Goal: Obtain resource: Download file/media

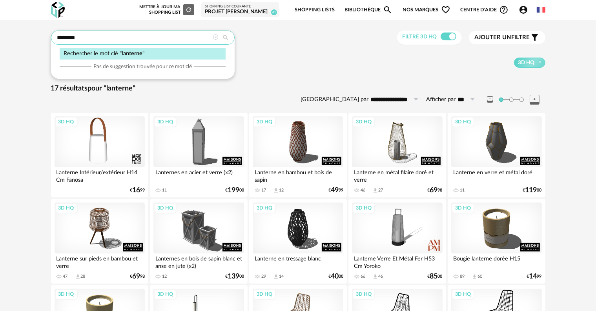
click at [133, 37] on input "********" at bounding box center [143, 38] width 184 height 14
type input "*"
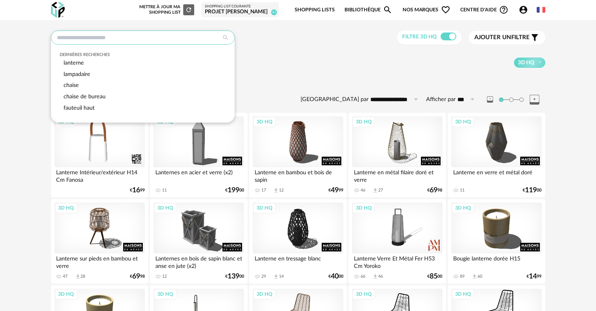
click at [133, 37] on input "text" at bounding box center [143, 38] width 184 height 14
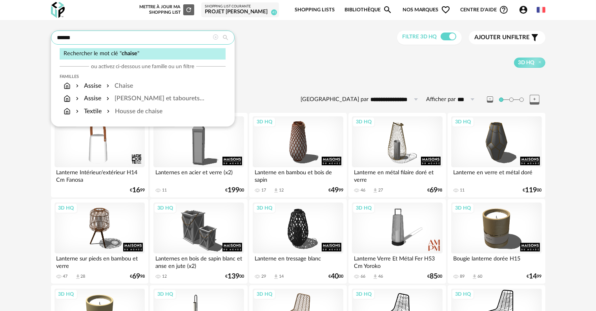
type input "******"
type input "**********"
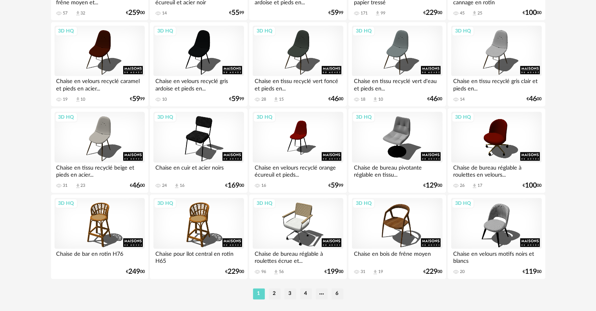
scroll to position [1579, 0]
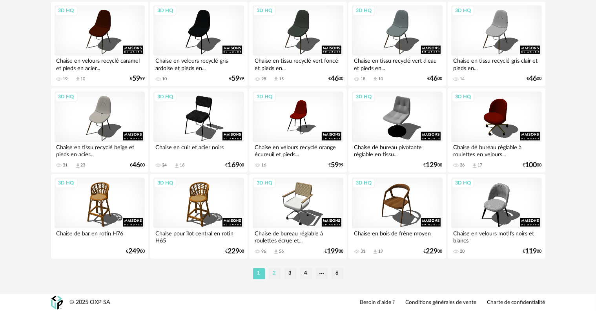
click at [271, 275] on li "2" at bounding box center [275, 273] width 12 height 11
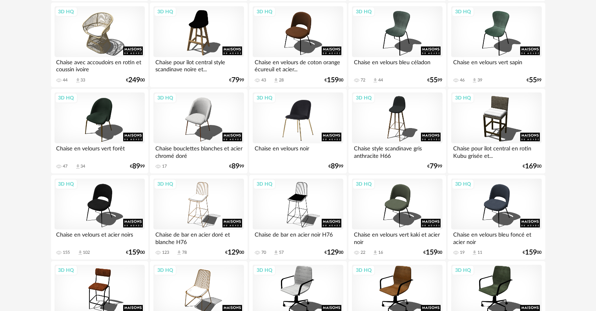
scroll to position [902, 0]
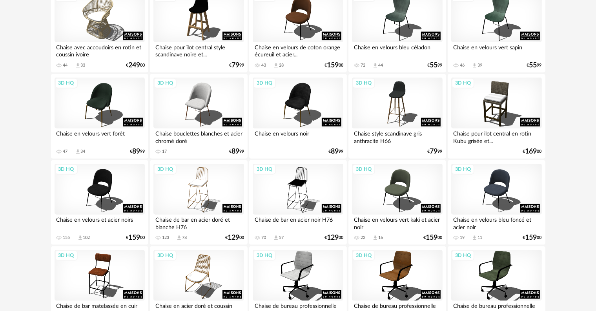
click at [490, 215] on div "Chaise en velours bleu foncé et acier noir" at bounding box center [496, 223] width 90 height 16
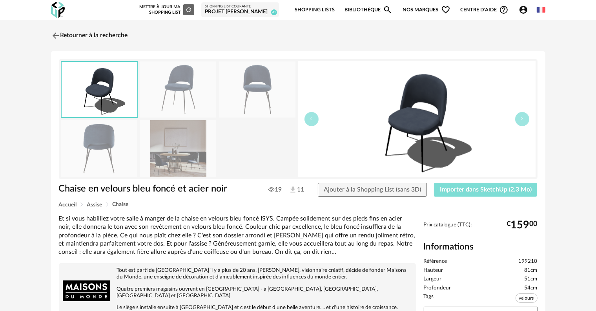
click at [497, 190] on span "Importer dans SketchUp (2,3 Mo)" at bounding box center [486, 190] width 92 height 6
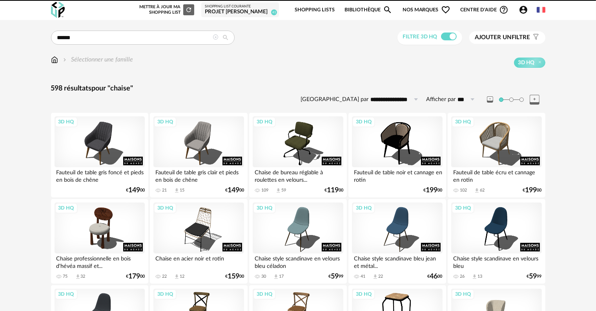
click at [136, 42] on input "******" at bounding box center [143, 38] width 184 height 14
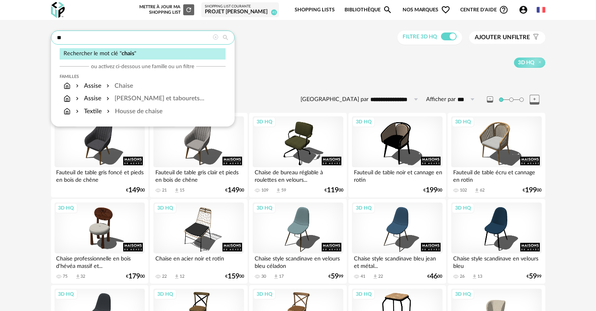
type input "*"
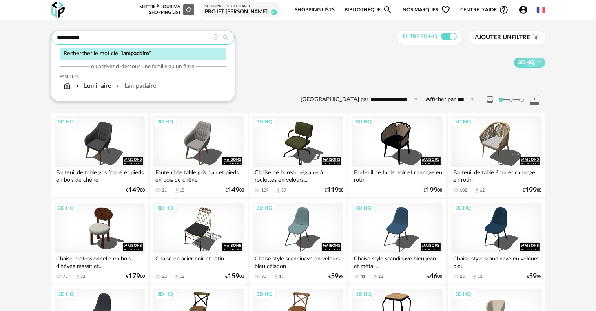
type input "**********"
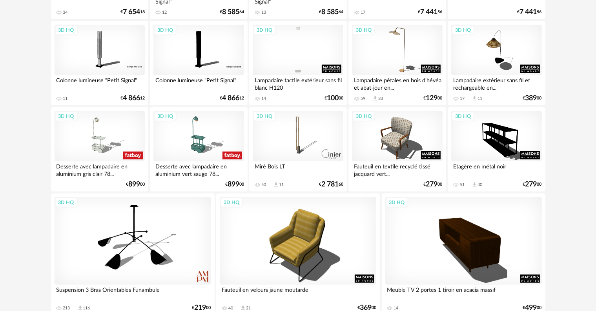
scroll to position [561, 0]
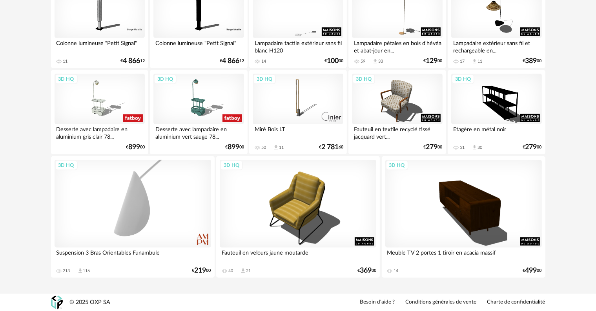
click at [132, 219] on div "3D HQ" at bounding box center [133, 204] width 156 height 88
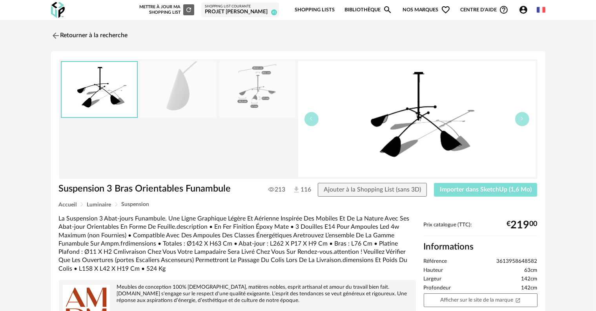
click at [475, 188] on span "Importer dans SketchUp (1,6 Mo)" at bounding box center [486, 190] width 92 height 6
click at [74, 34] on link "Retourner à la recherche" at bounding box center [87, 35] width 77 height 17
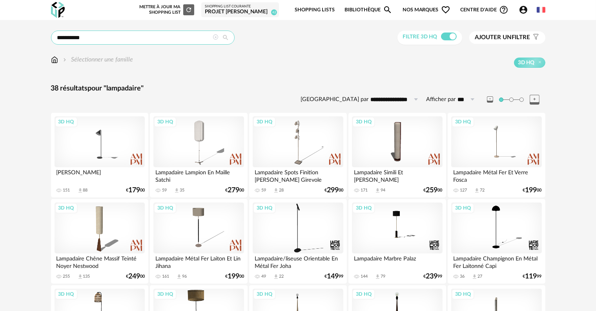
click at [118, 39] on input "**********" at bounding box center [143, 38] width 184 height 14
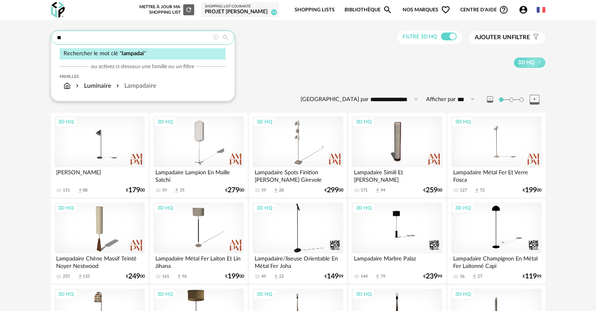
type input "*"
type input "******"
type input "**********"
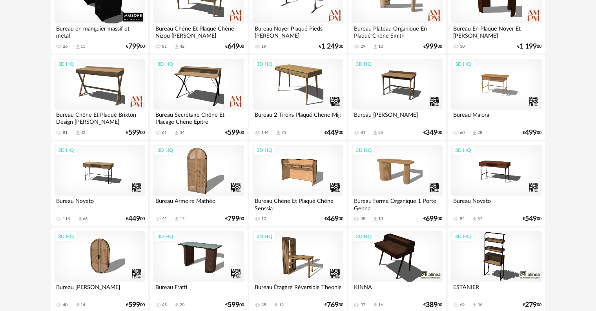
scroll to position [834, 0]
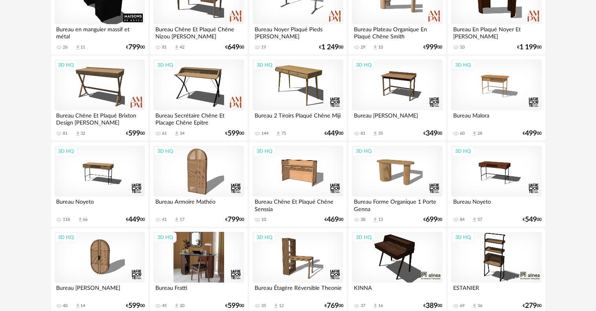
click at [188, 262] on div "3D HQ" at bounding box center [198, 257] width 90 height 51
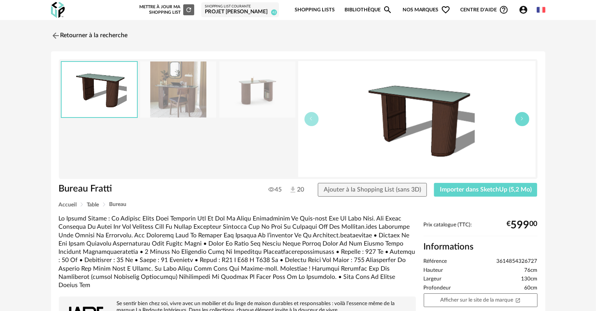
click at [520, 120] on icon "button" at bounding box center [522, 118] width 5 height 5
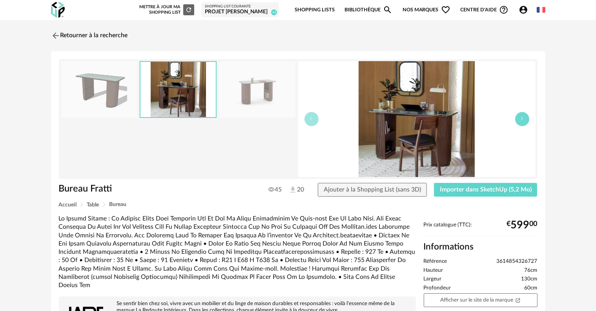
click at [520, 120] on icon "button" at bounding box center [522, 118] width 5 height 5
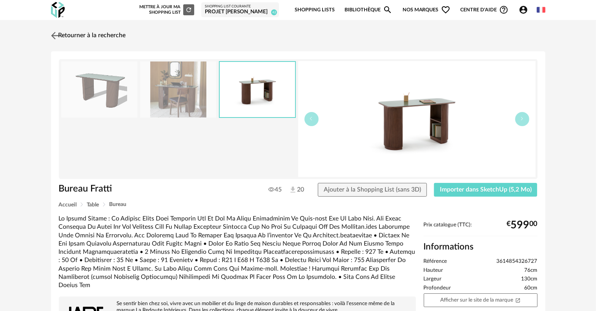
click at [75, 32] on link "Retourner à la recherche" at bounding box center [87, 35] width 77 height 17
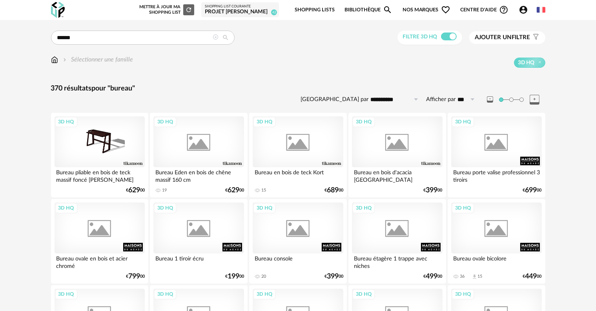
scroll to position [834, 0]
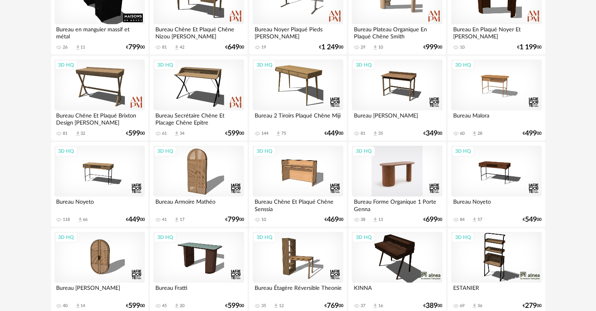
click at [391, 179] on div "3D HQ" at bounding box center [397, 171] width 90 height 51
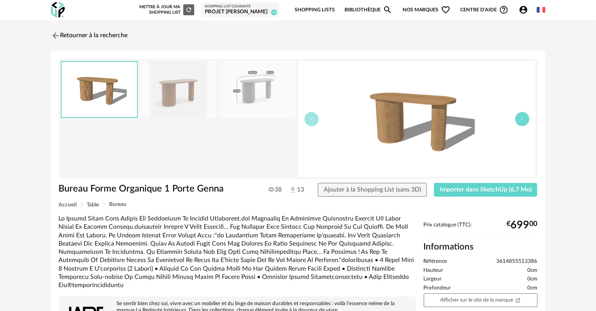
click at [521, 122] on button "button" at bounding box center [522, 119] width 14 height 14
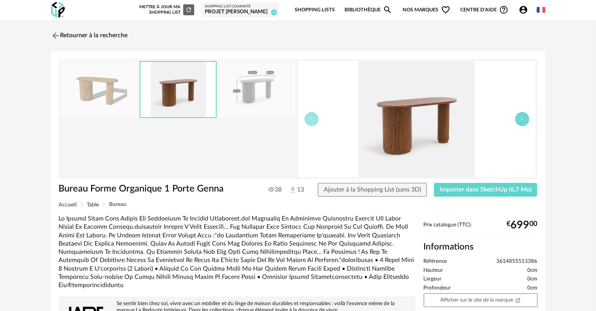
click at [521, 122] on button "button" at bounding box center [522, 119] width 14 height 14
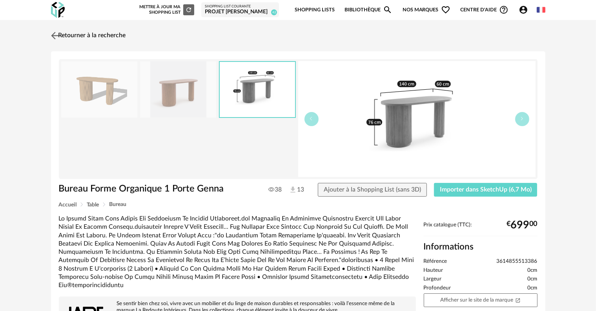
click at [67, 35] on link "Retourner à la recherche" at bounding box center [87, 35] width 77 height 17
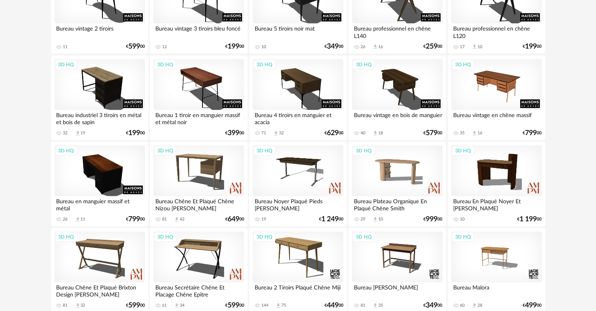
scroll to position [638, 0]
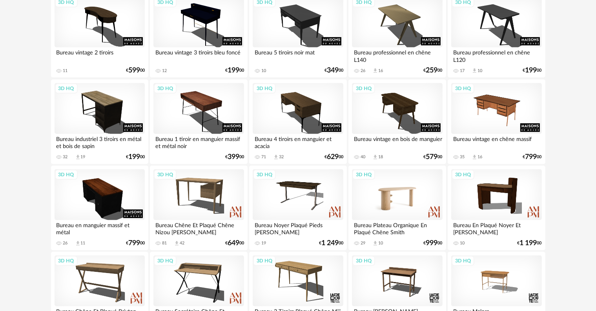
click at [389, 198] on div "3D HQ" at bounding box center [397, 194] width 90 height 51
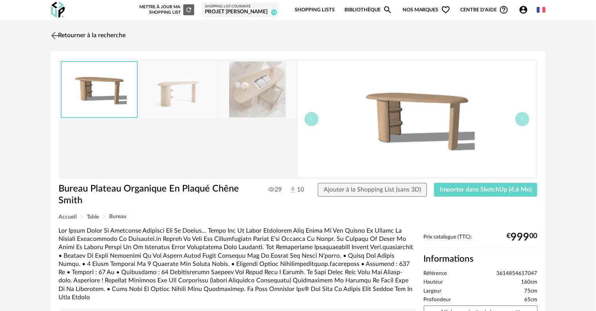
click at [93, 34] on link "Retourner à la recherche" at bounding box center [87, 35] width 77 height 17
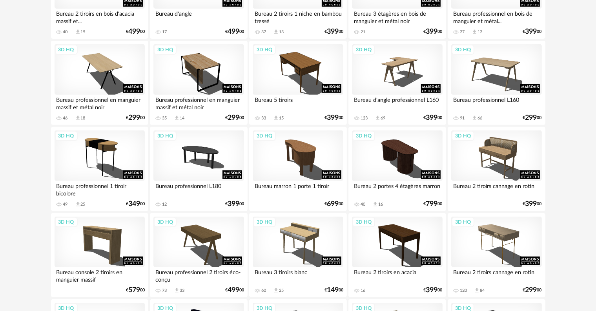
scroll to position [324, 0]
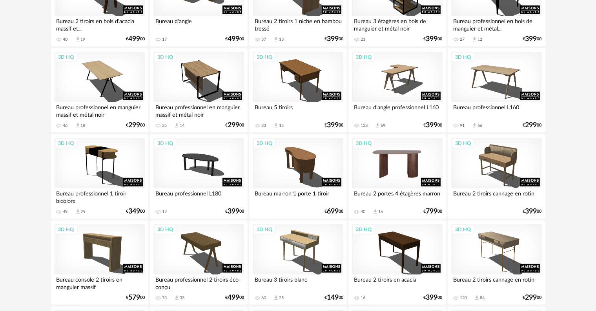
click at [399, 164] on div "3D HQ" at bounding box center [397, 163] width 90 height 51
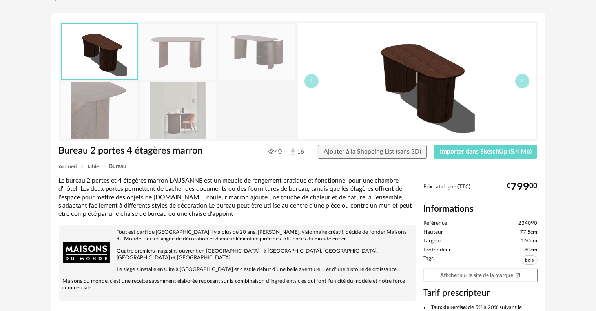
scroll to position [39, 0]
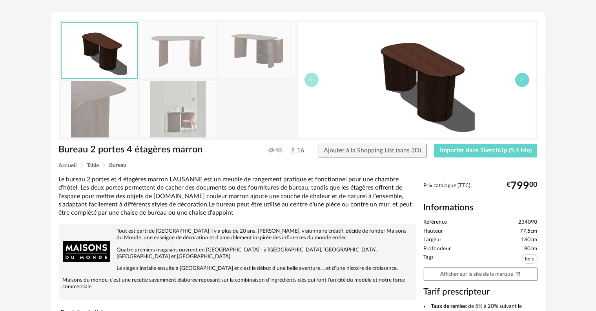
click at [517, 81] on button "button" at bounding box center [522, 80] width 14 height 14
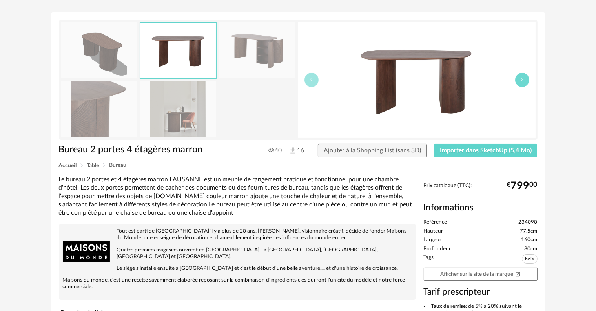
click at [517, 81] on button "button" at bounding box center [522, 80] width 14 height 14
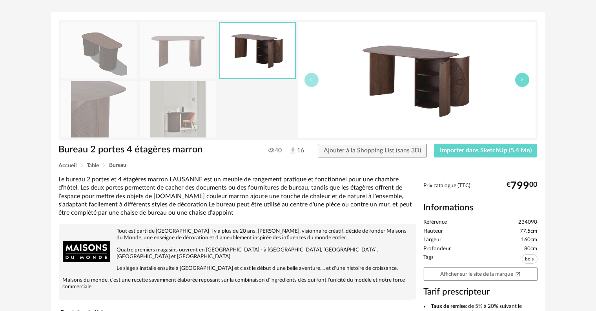
click at [517, 81] on button "button" at bounding box center [522, 80] width 14 height 14
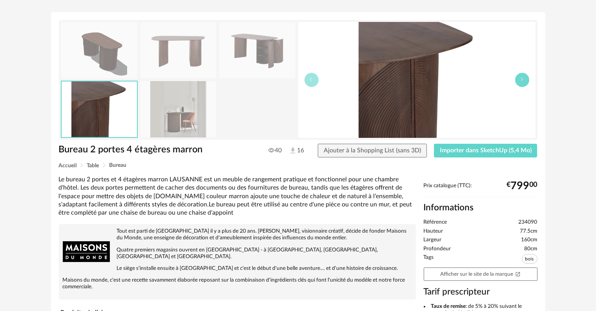
click at [517, 81] on button "button" at bounding box center [522, 80] width 14 height 14
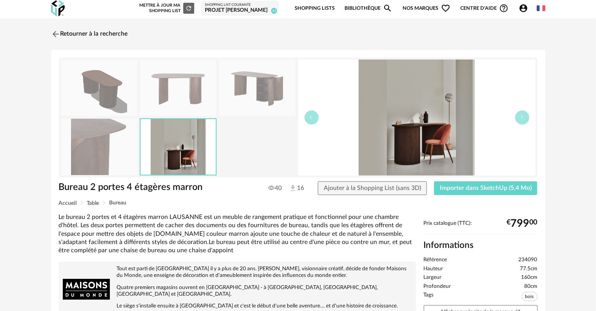
scroll to position [0, 0]
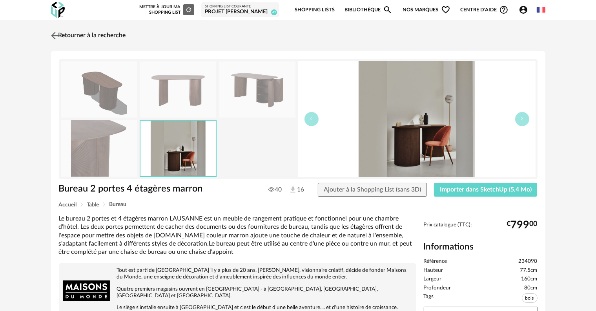
click at [91, 35] on link "Retourner à la recherche" at bounding box center [87, 35] width 77 height 17
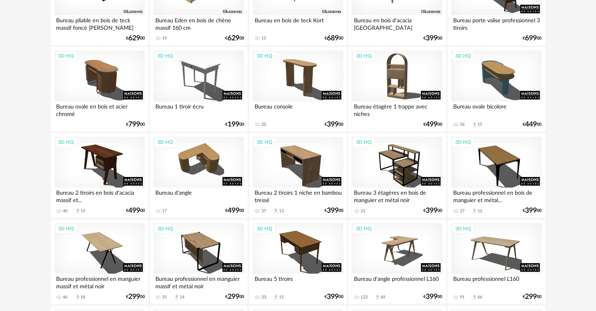
scroll to position [128, 0]
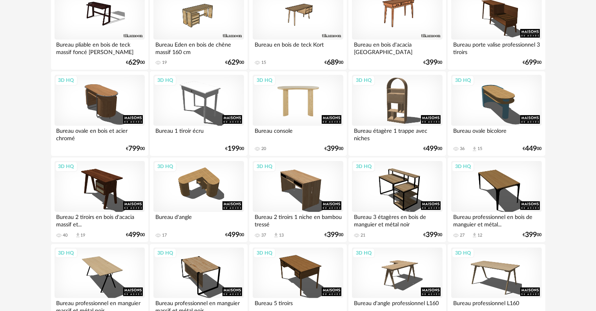
click at [294, 105] on div "3D HQ" at bounding box center [298, 100] width 90 height 51
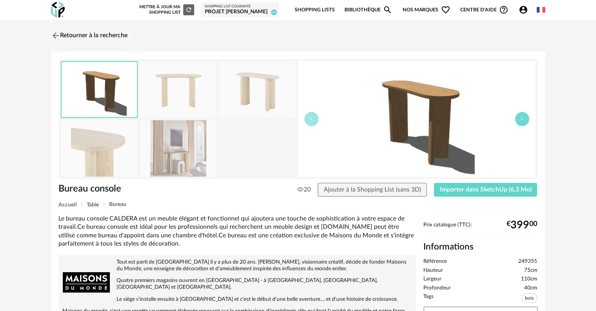
click at [524, 120] on icon "button" at bounding box center [522, 118] width 5 height 5
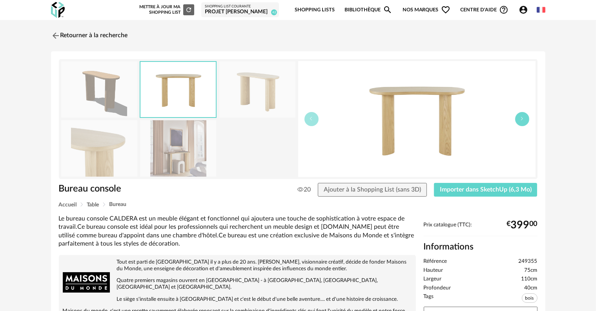
click at [523, 120] on icon "button" at bounding box center [522, 118] width 5 height 5
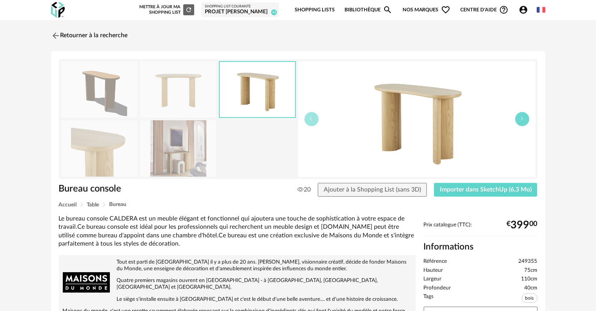
click at [523, 120] on icon "button" at bounding box center [522, 118] width 5 height 5
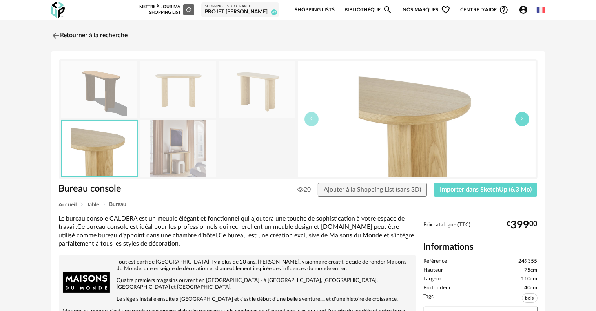
click at [523, 120] on icon "button" at bounding box center [522, 118] width 5 height 5
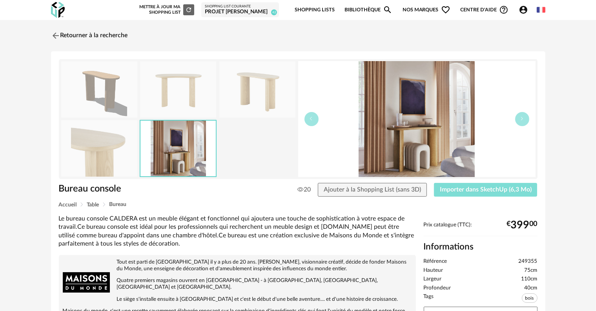
click at [469, 187] on span "Importer dans SketchUp (6,3 Mo)" at bounding box center [486, 190] width 92 height 6
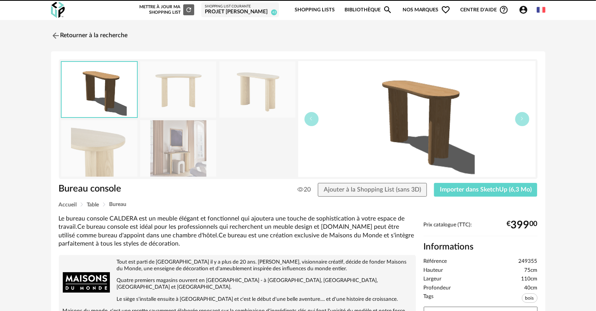
click at [69, 36] on link "Retourner à la recherche" at bounding box center [89, 35] width 77 height 17
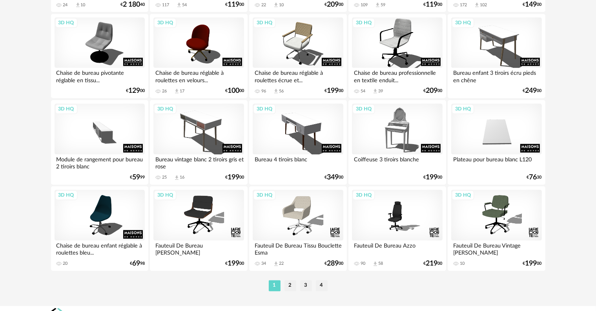
scroll to position [1579, 0]
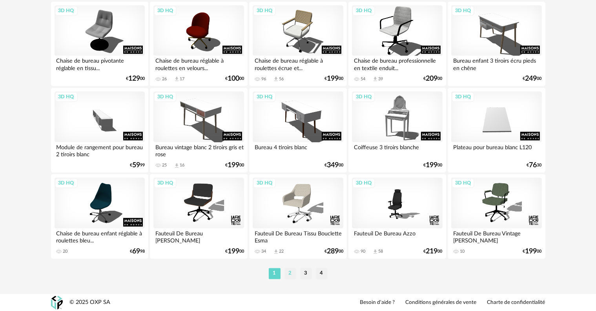
click at [289, 272] on li "2" at bounding box center [290, 273] width 12 height 11
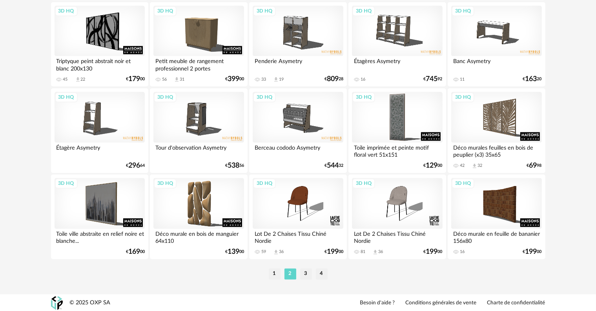
scroll to position [1579, 0]
click at [304, 274] on li "3" at bounding box center [306, 273] width 12 height 11
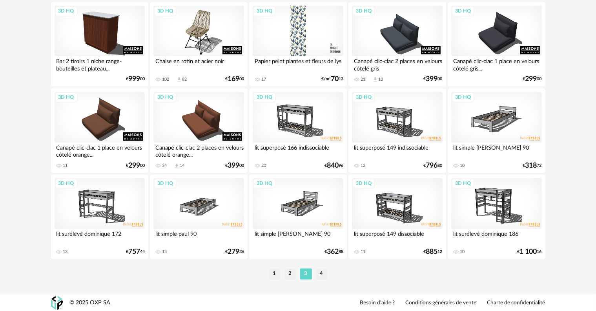
scroll to position [1579, 0]
click at [320, 273] on li "4" at bounding box center [322, 273] width 12 height 11
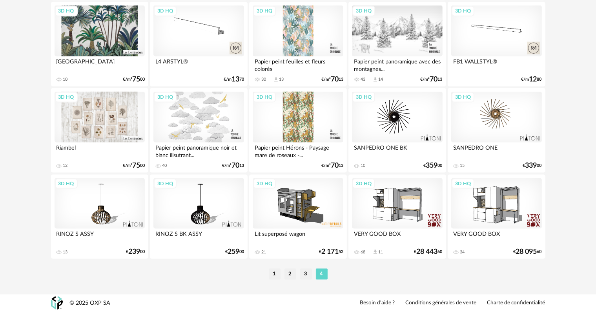
scroll to position [1061, 0]
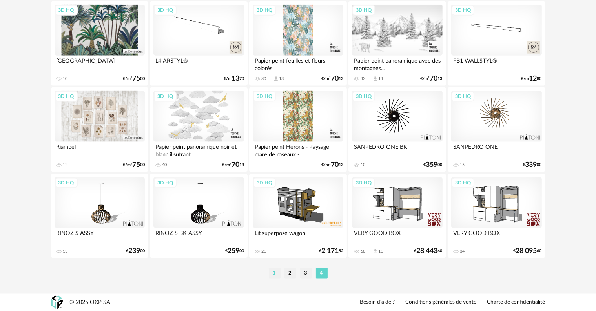
click at [274, 273] on li "1" at bounding box center [275, 273] width 12 height 11
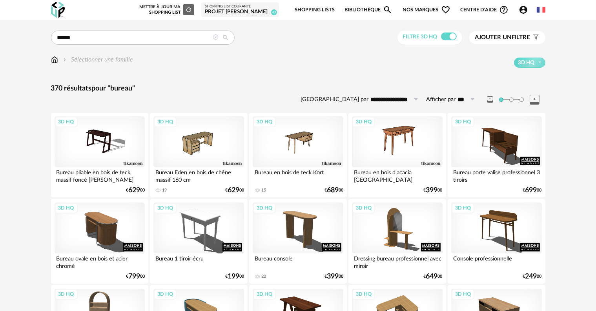
click at [432, 42] on div "Filtre 3D HQ" at bounding box center [429, 38] width 65 height 15
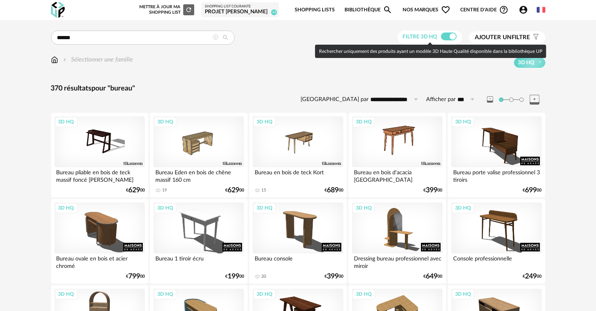
click at [442, 38] on span at bounding box center [449, 37] width 16 height 8
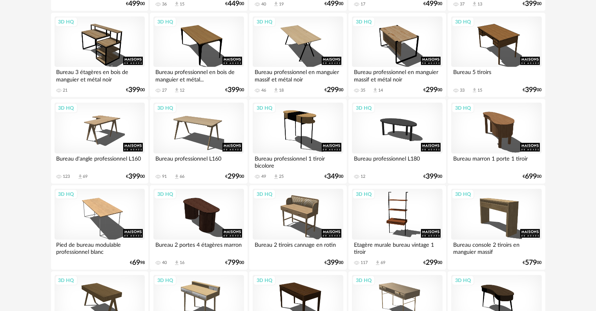
scroll to position [627, 0]
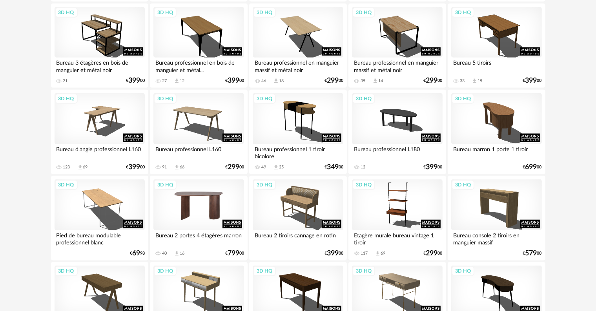
click at [201, 203] on div "3D HQ" at bounding box center [198, 205] width 90 height 51
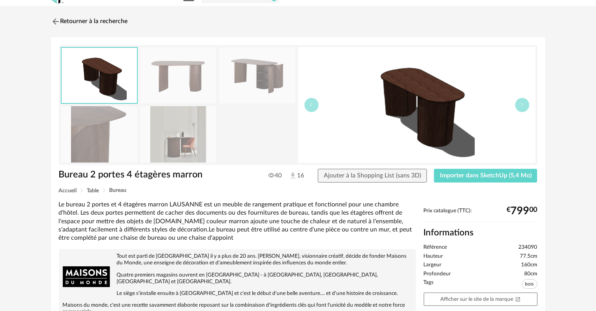
scroll to position [39, 0]
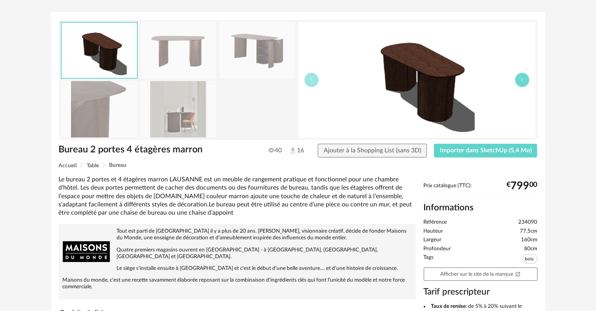
click at [525, 79] on button "button" at bounding box center [522, 80] width 14 height 14
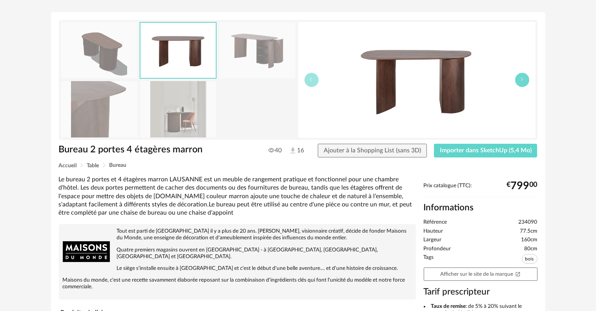
click at [525, 79] on button "button" at bounding box center [522, 80] width 14 height 14
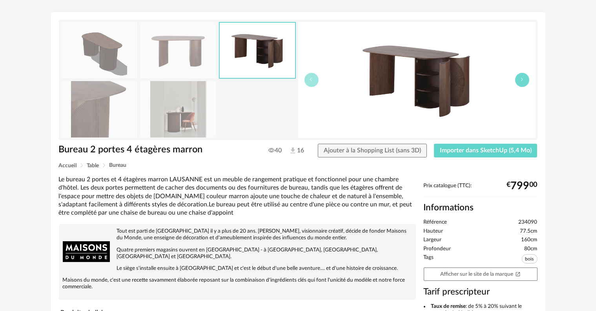
click at [525, 79] on button "button" at bounding box center [522, 80] width 14 height 14
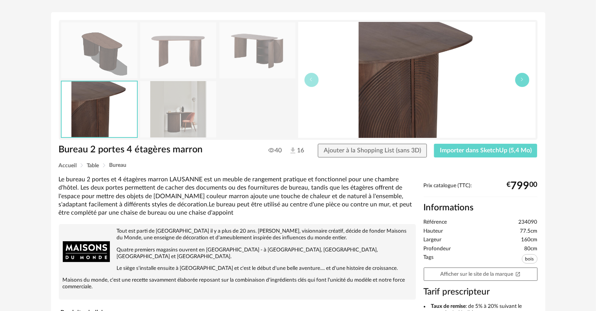
click at [525, 79] on button "button" at bounding box center [522, 80] width 14 height 14
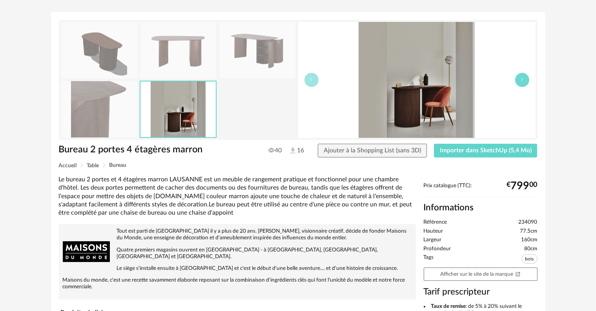
click at [525, 79] on button "button" at bounding box center [522, 80] width 14 height 14
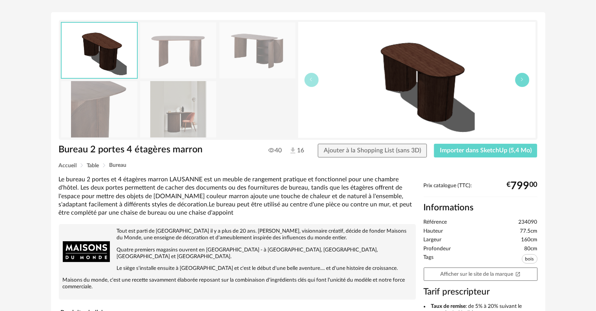
click at [525, 79] on button "button" at bounding box center [522, 80] width 14 height 14
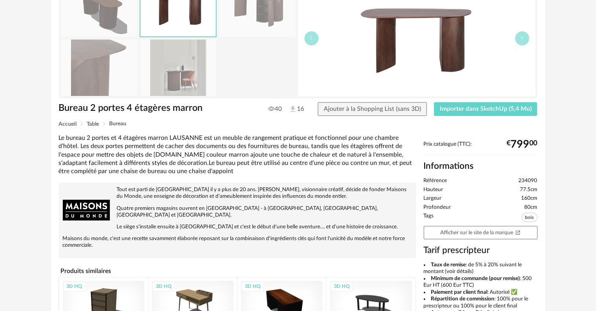
scroll to position [0, 0]
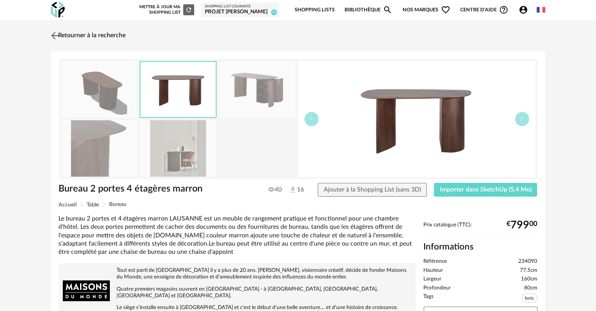
click at [80, 31] on link "Retourner à la recherche" at bounding box center [87, 35] width 77 height 17
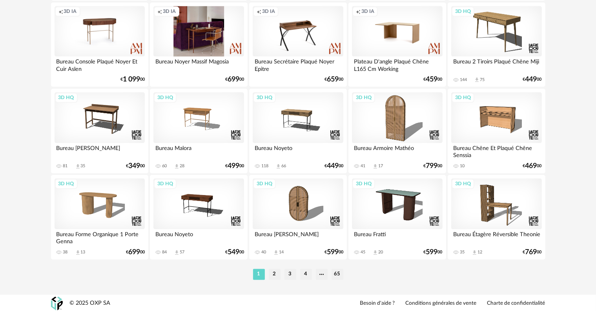
scroll to position [1579, 0]
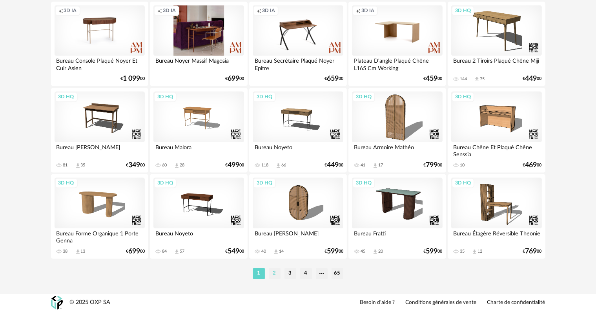
click at [276, 273] on li "2" at bounding box center [275, 273] width 12 height 11
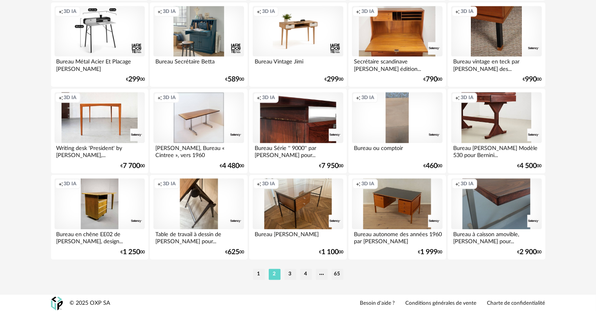
scroll to position [1579, 0]
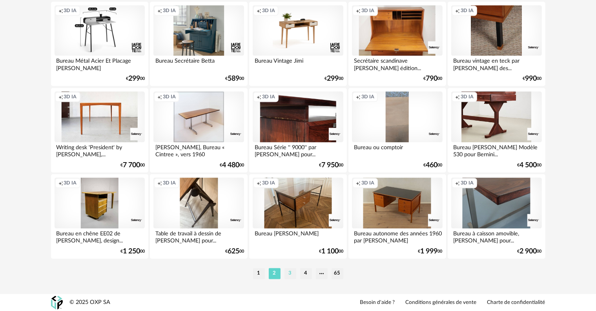
click at [288, 274] on li "3" at bounding box center [290, 273] width 12 height 11
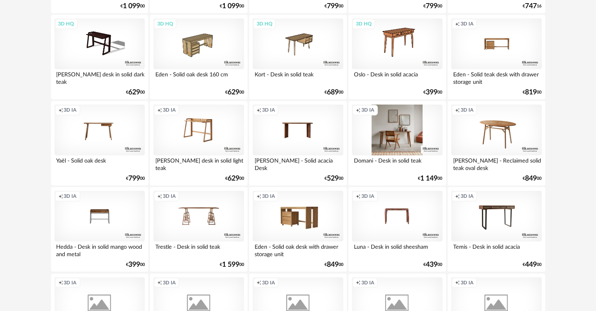
scroll to position [980, 0]
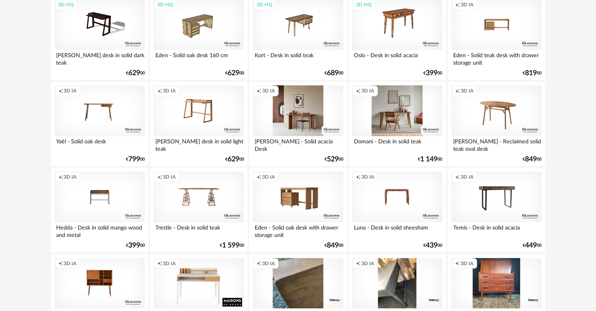
click at [295, 127] on div "Creation icon 3D IA" at bounding box center [298, 110] width 90 height 51
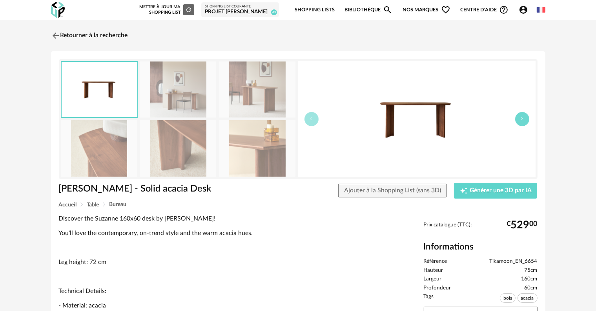
click at [523, 123] on button "button" at bounding box center [522, 119] width 14 height 14
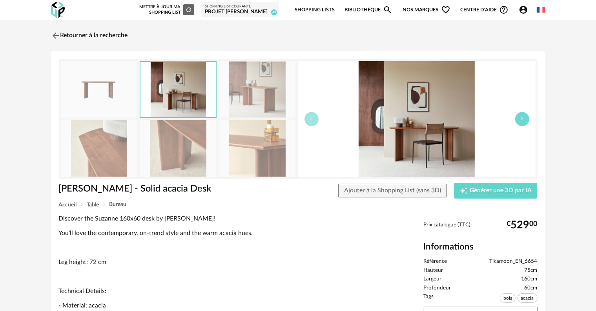
click at [523, 123] on button "button" at bounding box center [522, 119] width 14 height 14
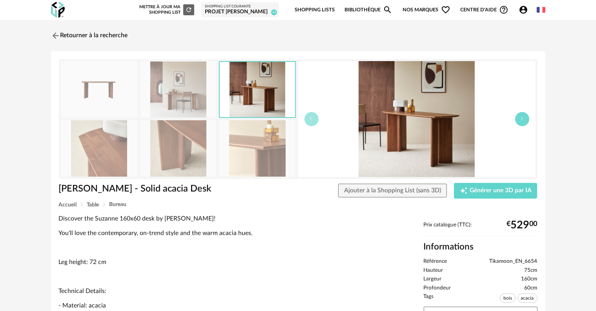
click at [523, 123] on button "button" at bounding box center [522, 119] width 14 height 14
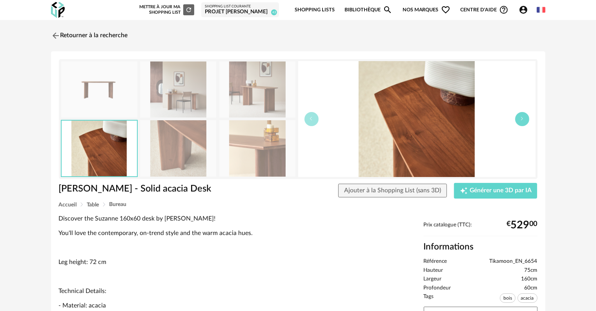
click at [523, 123] on button "button" at bounding box center [522, 119] width 14 height 14
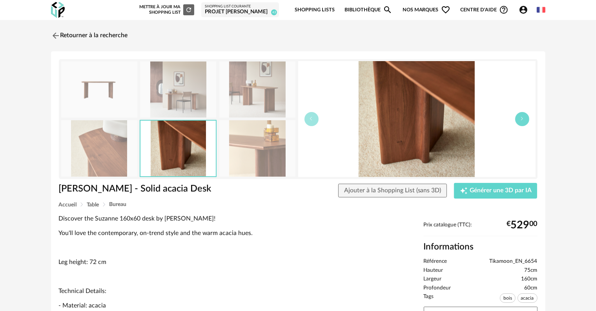
click at [523, 123] on button "button" at bounding box center [522, 119] width 14 height 14
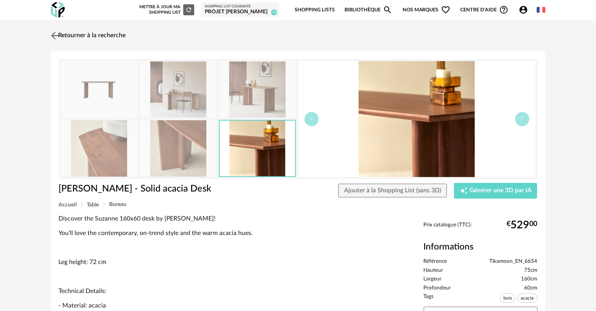
click at [62, 33] on link "Retourner à la recherche" at bounding box center [87, 35] width 77 height 17
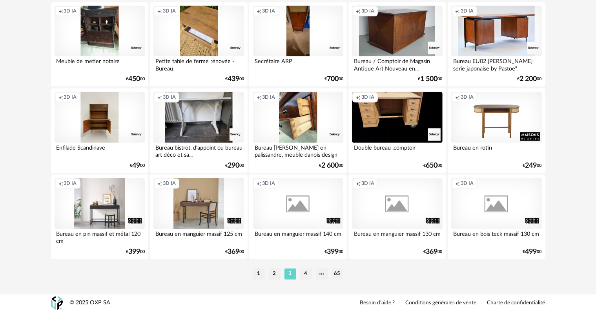
scroll to position [1579, 0]
click at [258, 273] on li "1" at bounding box center [259, 273] width 12 height 11
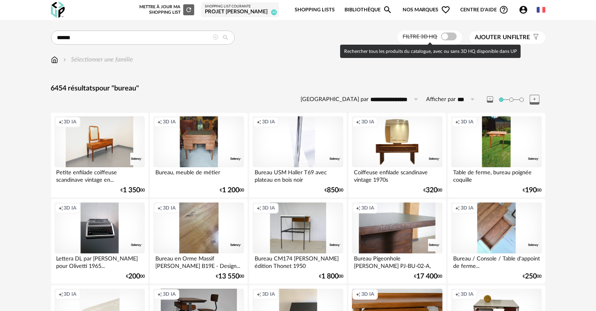
click at [450, 38] on span at bounding box center [449, 37] width 16 height 8
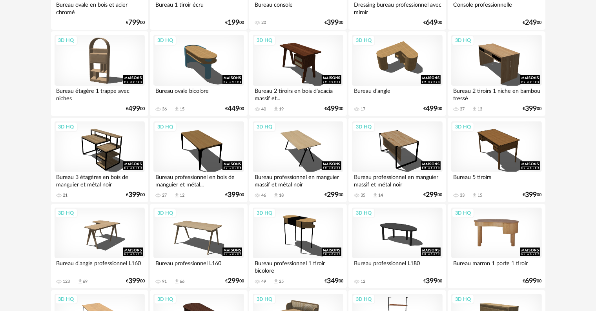
scroll to position [274, 0]
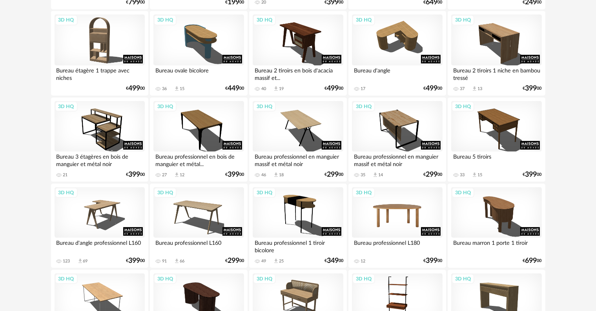
click at [396, 222] on div "3D HQ" at bounding box center [397, 212] width 90 height 51
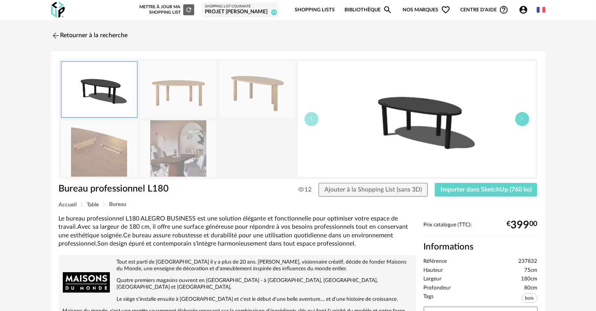
click at [525, 118] on button "button" at bounding box center [522, 119] width 14 height 14
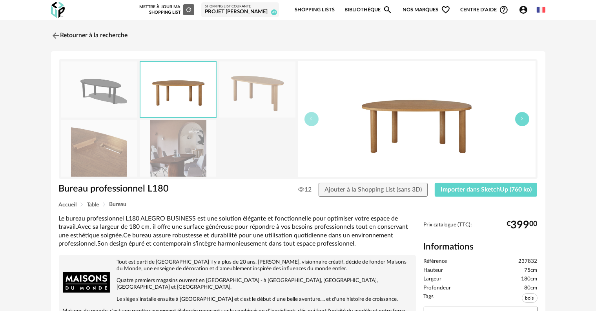
click at [525, 118] on button "button" at bounding box center [522, 119] width 14 height 14
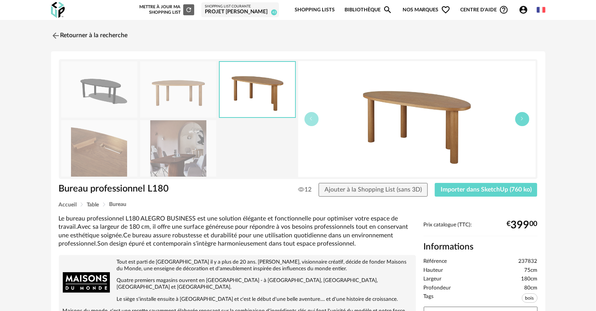
click at [525, 118] on button "button" at bounding box center [522, 119] width 14 height 14
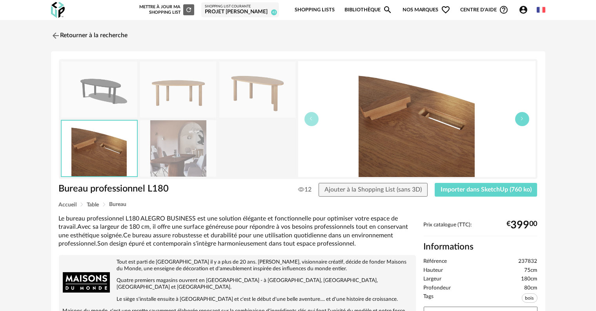
click at [525, 118] on button "button" at bounding box center [522, 119] width 14 height 14
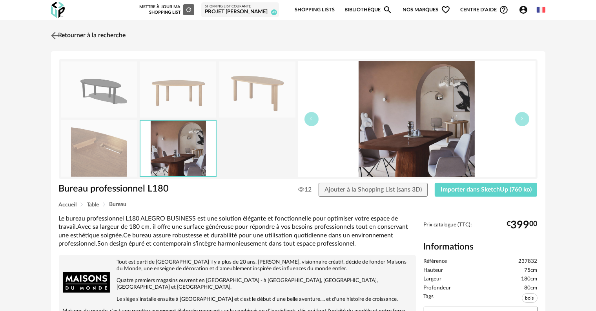
click at [78, 36] on link "Retourner à la recherche" at bounding box center [87, 35] width 77 height 17
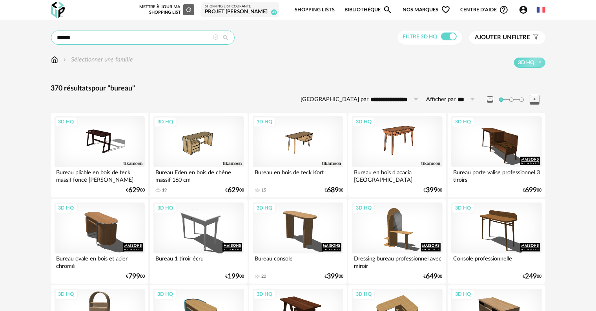
click at [107, 35] on input "******" at bounding box center [143, 38] width 184 height 14
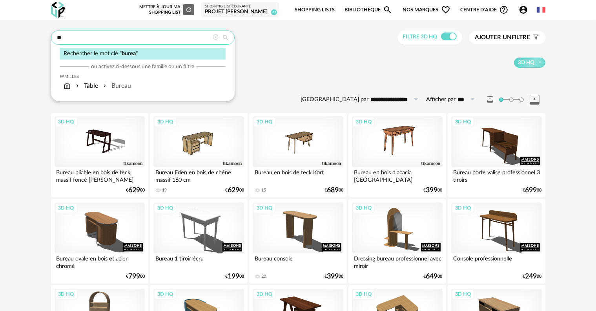
type input "*"
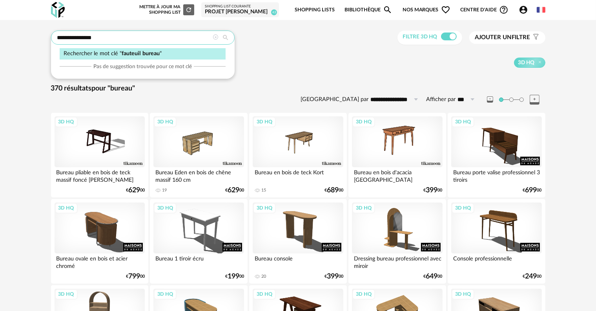
type input "**********"
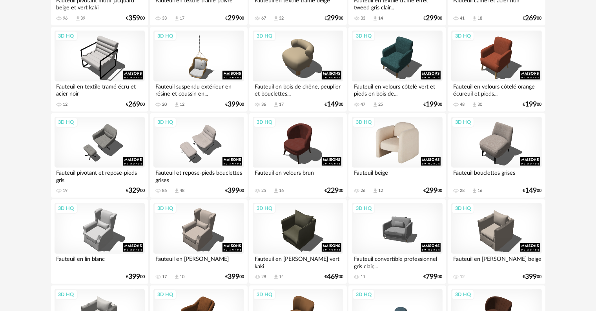
scroll to position [902, 0]
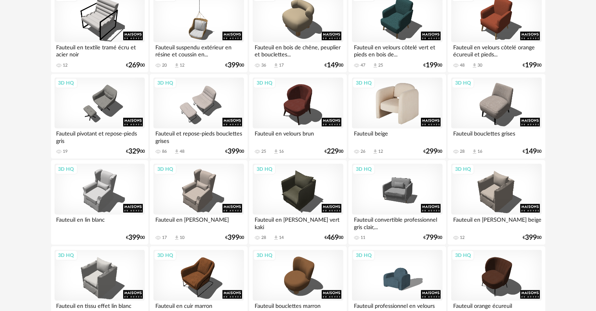
click at [402, 110] on div "3D HQ" at bounding box center [397, 103] width 90 height 51
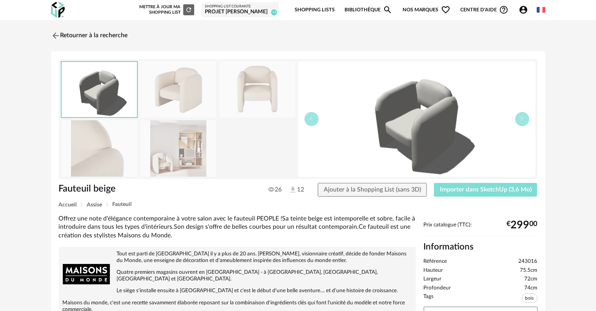
click at [509, 189] on span "Importer dans SketchUp (3,6 Mo)" at bounding box center [486, 190] width 92 height 6
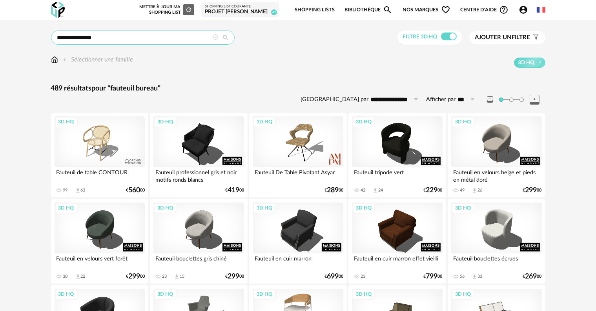
click at [137, 36] on input "**********" at bounding box center [143, 38] width 184 height 14
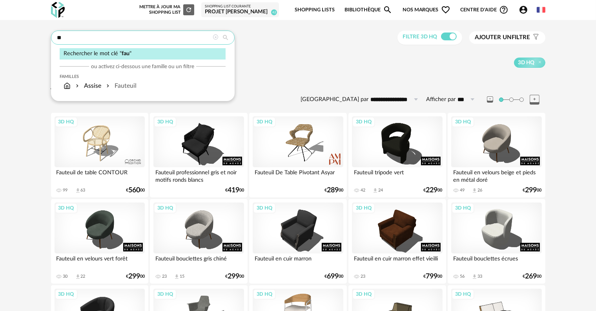
type input "*"
type input "**********"
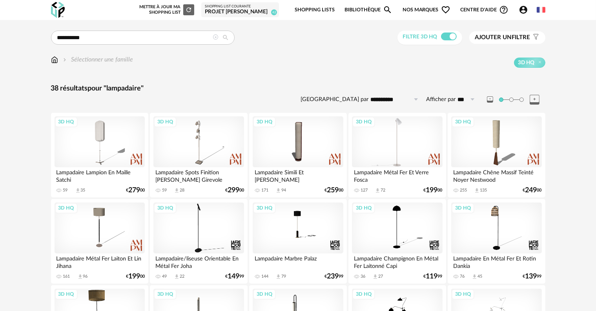
click at [395, 155] on div "3D HQ" at bounding box center [397, 141] width 90 height 51
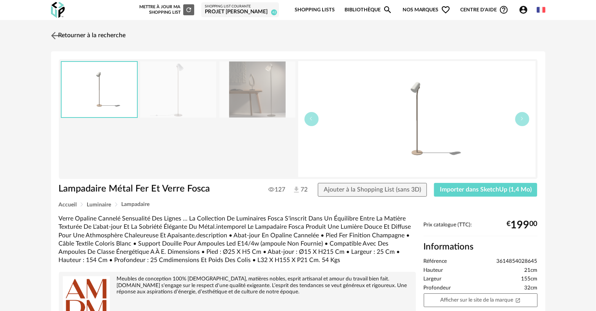
click at [91, 34] on link "Retourner à la recherche" at bounding box center [87, 35] width 77 height 17
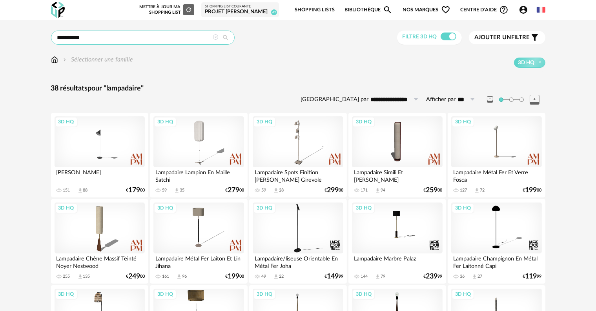
click at [135, 42] on input "**********" at bounding box center [143, 38] width 184 height 14
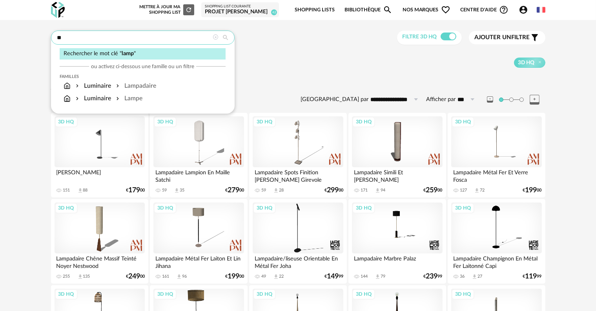
type input "*"
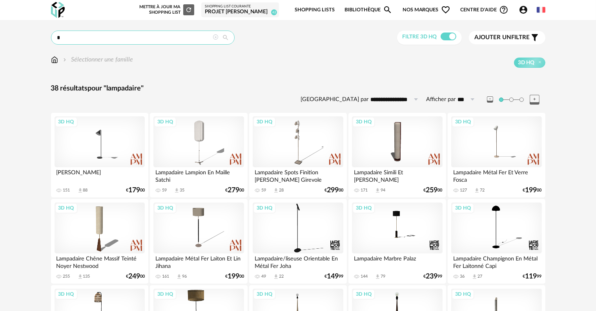
click at [135, 42] on input "*" at bounding box center [143, 38] width 184 height 14
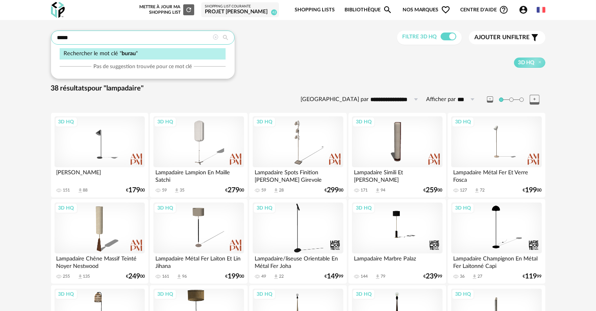
type input "*****"
type input "**********"
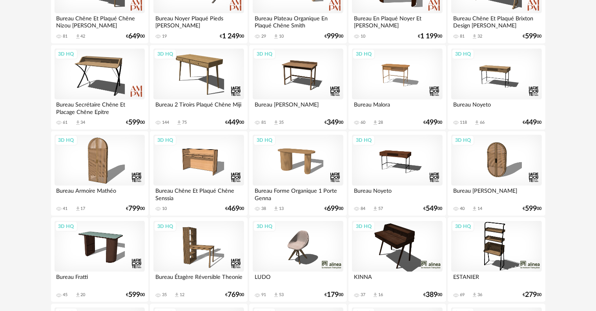
scroll to position [941, 0]
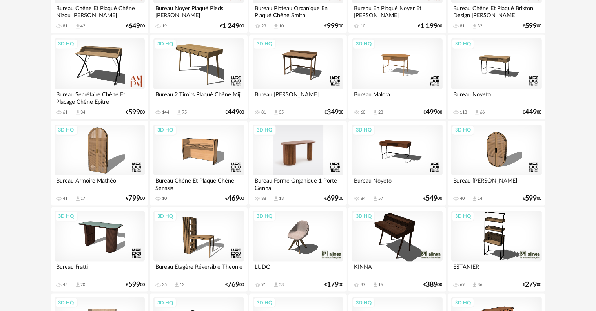
click at [292, 149] on div "3D HQ" at bounding box center [298, 150] width 90 height 51
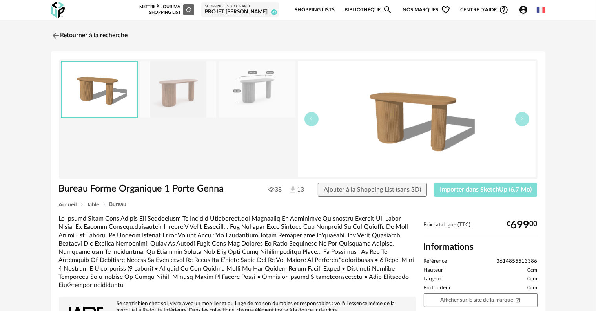
click at [507, 188] on span "Importer dans SketchUp (6,7 Mo)" at bounding box center [486, 190] width 92 height 6
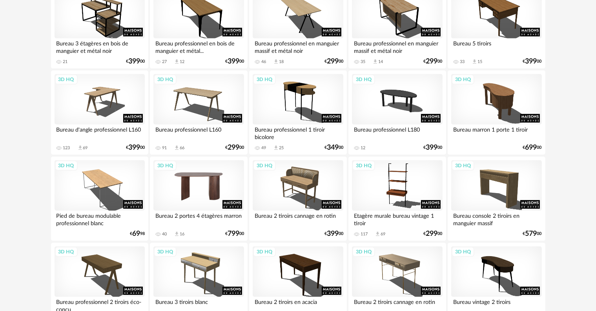
scroll to position [363, 0]
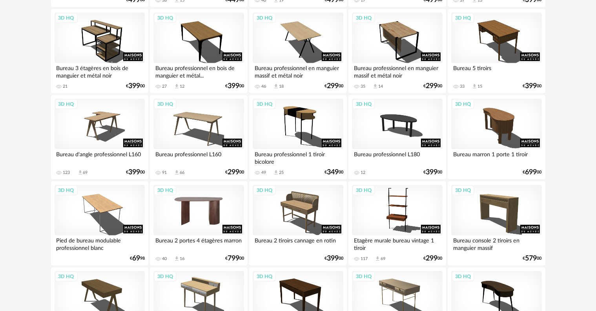
click at [202, 213] on div "3D HQ" at bounding box center [198, 210] width 90 height 51
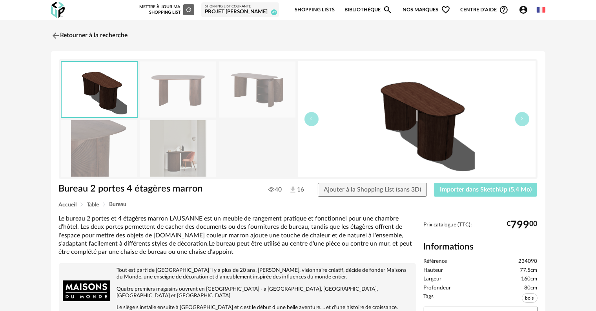
click at [509, 187] on span "Importer dans SketchUp (5,4 Mo)" at bounding box center [486, 190] width 92 height 6
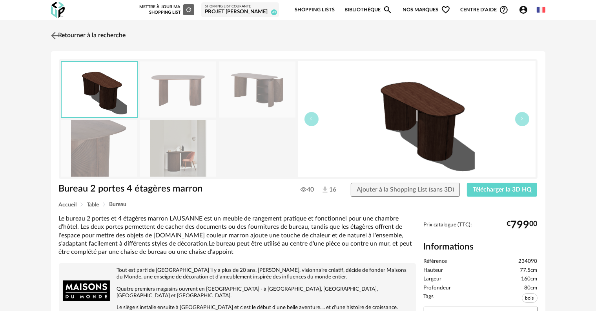
click at [82, 35] on link "Retourner à la recherche" at bounding box center [87, 35] width 77 height 17
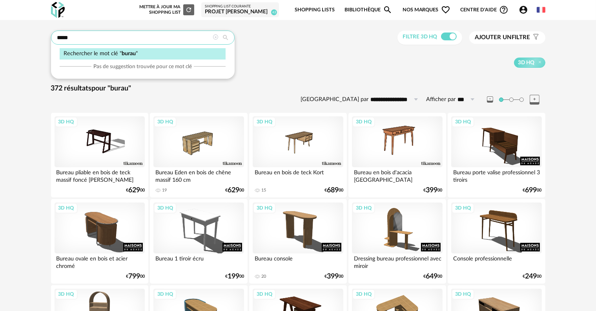
click at [176, 35] on input "*****" at bounding box center [143, 38] width 184 height 14
type input "*"
type input "**********"
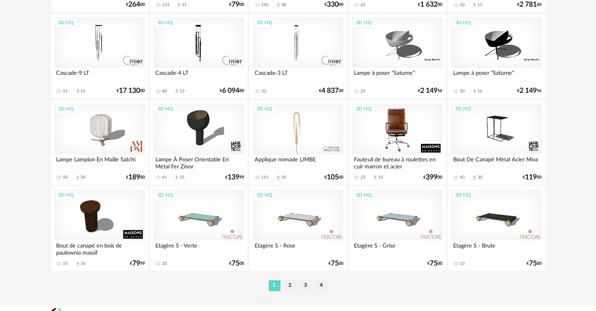
scroll to position [1579, 0]
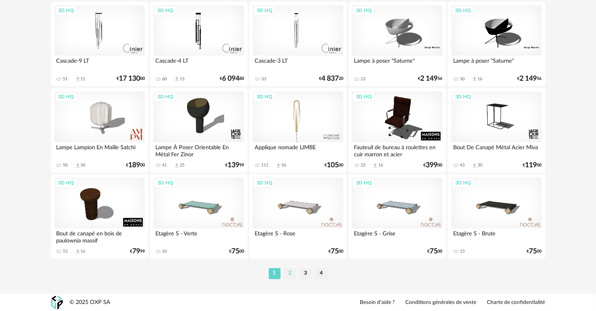
click at [291, 274] on li "2" at bounding box center [290, 273] width 12 height 11
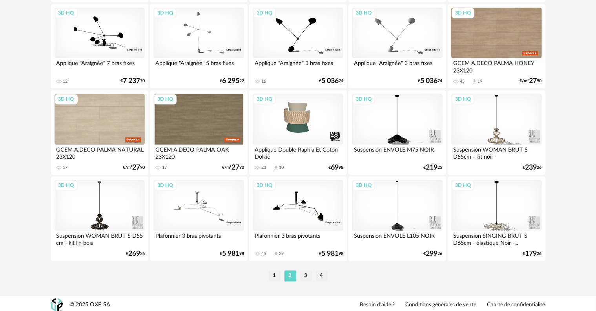
scroll to position [1579, 0]
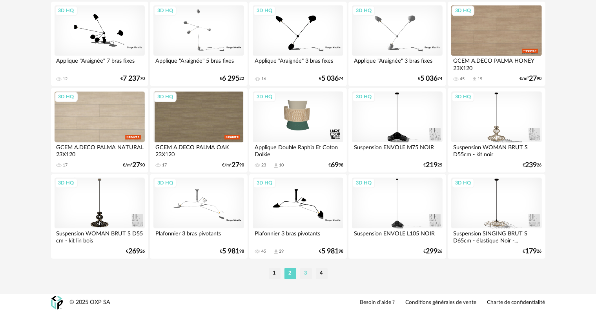
click at [307, 273] on li "3" at bounding box center [306, 273] width 12 height 11
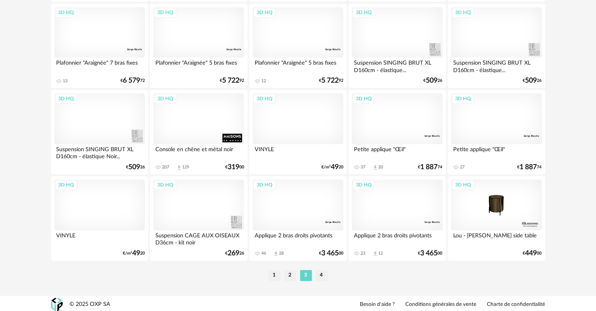
scroll to position [1579, 0]
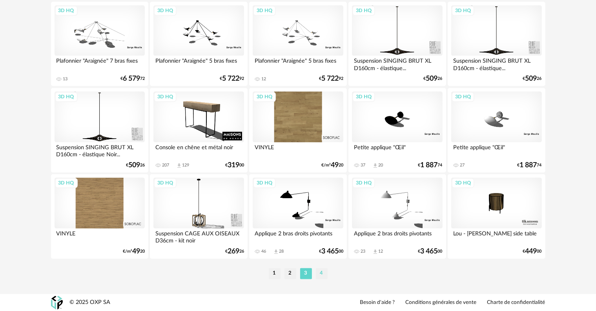
click at [320, 273] on li "4" at bounding box center [322, 273] width 12 height 11
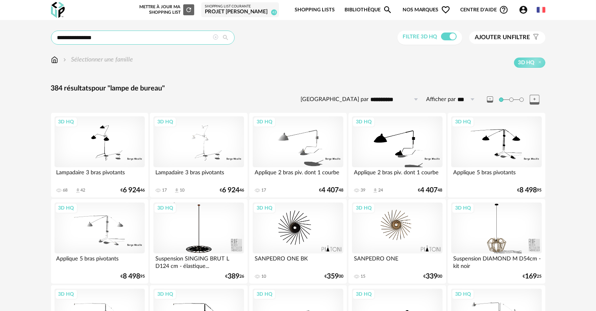
click at [163, 37] on input "**********" at bounding box center [143, 38] width 184 height 14
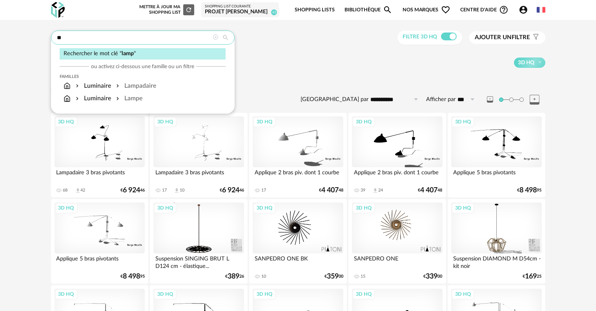
type input "*"
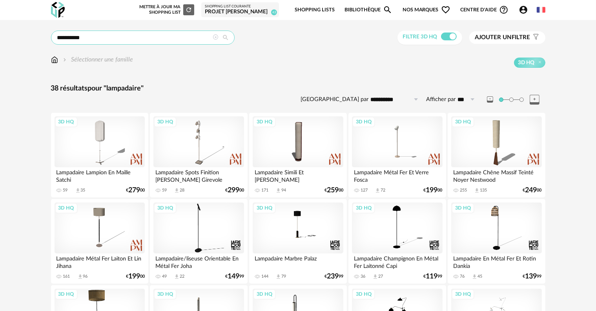
click at [178, 36] on input "**********" at bounding box center [143, 38] width 184 height 14
click at [177, 42] on input "**********" at bounding box center [143, 38] width 184 height 14
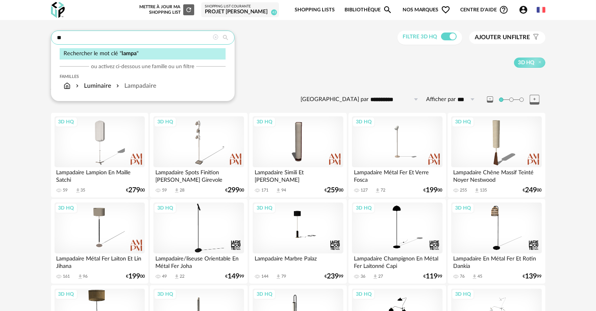
type input "*"
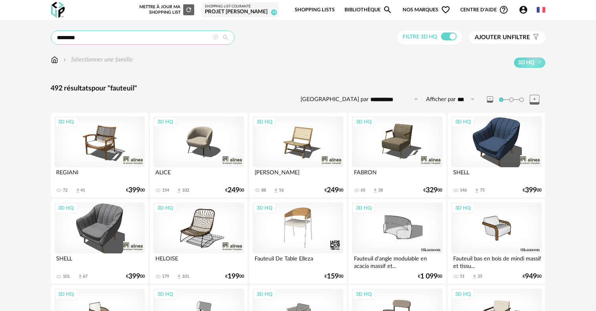
click at [147, 41] on input "********" at bounding box center [143, 38] width 184 height 14
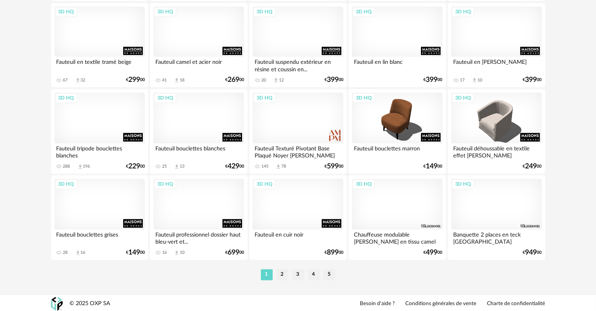
scroll to position [1579, 0]
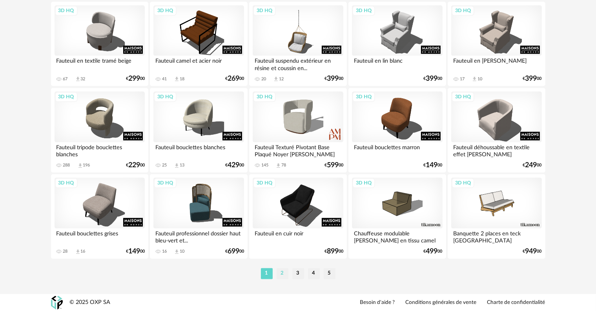
click at [280, 271] on li "2" at bounding box center [282, 273] width 12 height 11
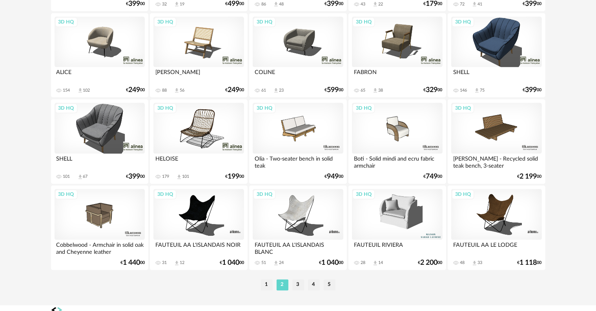
scroll to position [1579, 0]
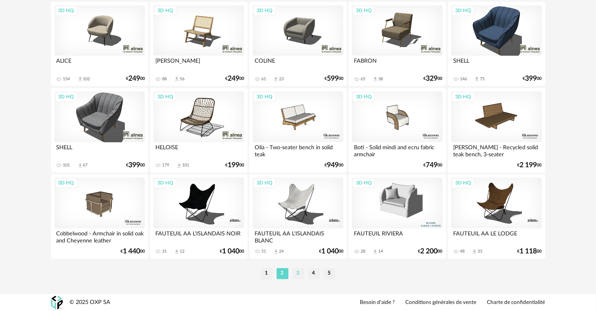
click at [298, 274] on li "3" at bounding box center [298, 273] width 12 height 11
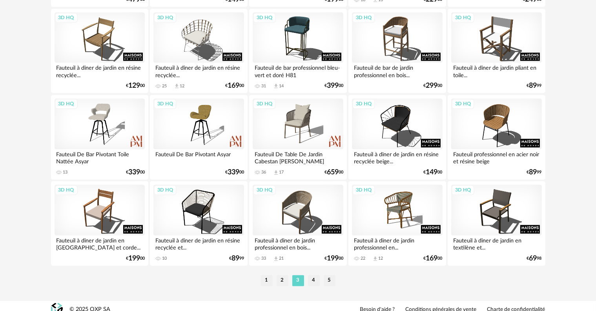
scroll to position [1579, 0]
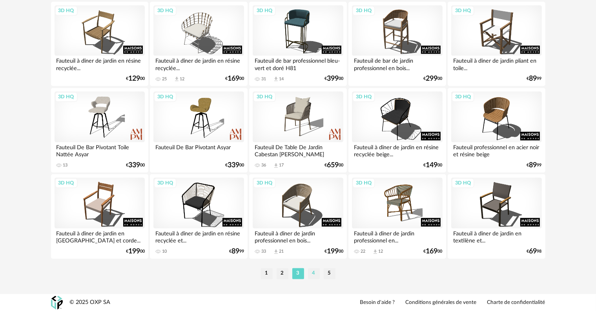
click at [316, 273] on li "4" at bounding box center [314, 273] width 12 height 11
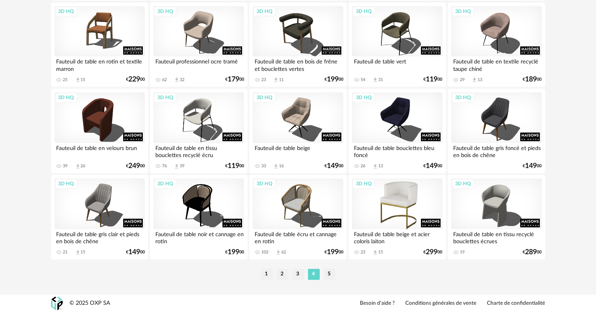
scroll to position [1579, 0]
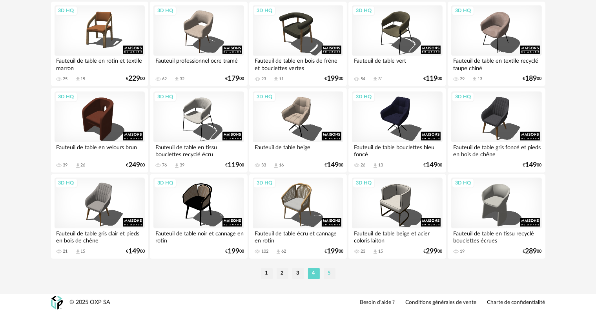
click at [330, 273] on li "5" at bounding box center [329, 273] width 12 height 11
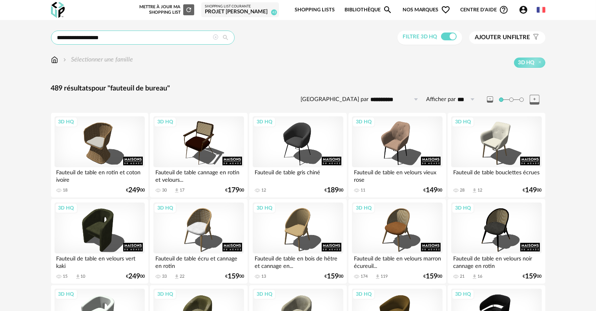
click at [122, 36] on input "**********" at bounding box center [143, 38] width 184 height 14
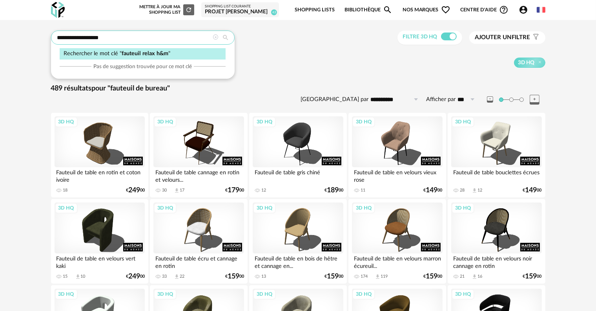
type input "**********"
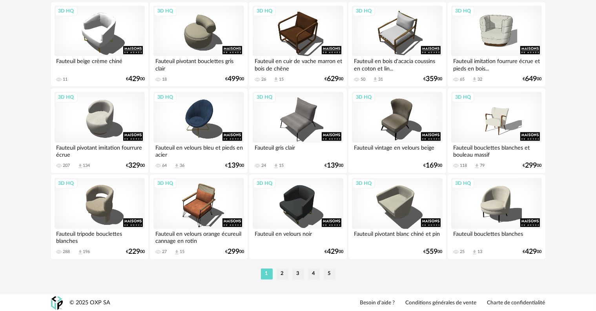
scroll to position [1579, 0]
click at [287, 274] on li "2" at bounding box center [282, 273] width 12 height 11
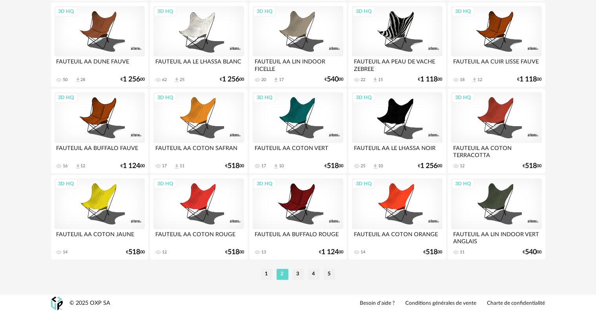
scroll to position [1579, 0]
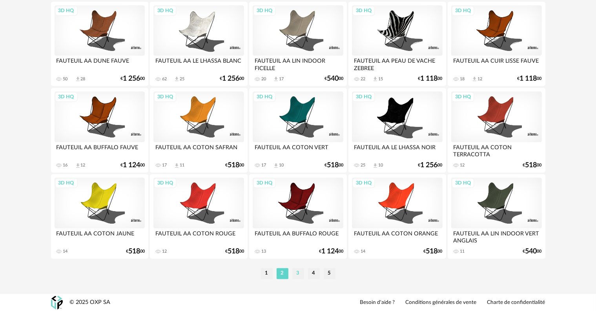
click at [296, 273] on li "3" at bounding box center [298, 273] width 12 height 11
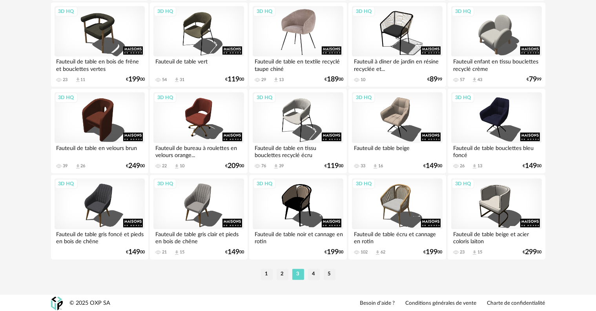
scroll to position [1579, 0]
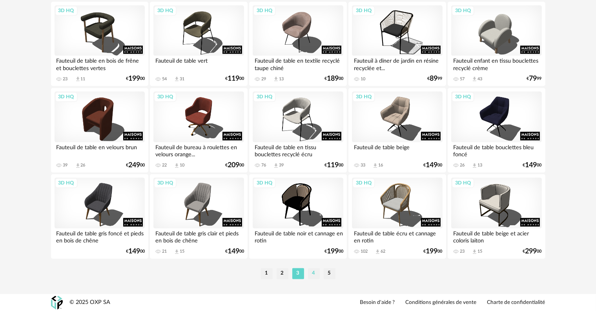
click at [312, 274] on li "4" at bounding box center [314, 273] width 12 height 11
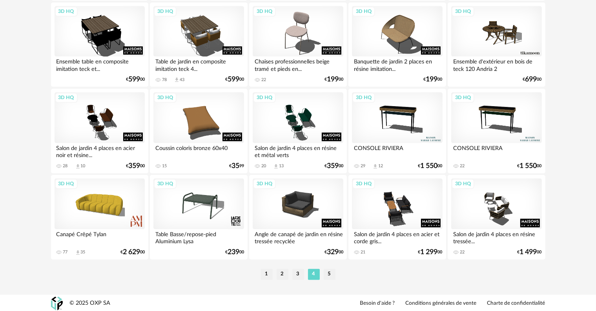
scroll to position [1579, 0]
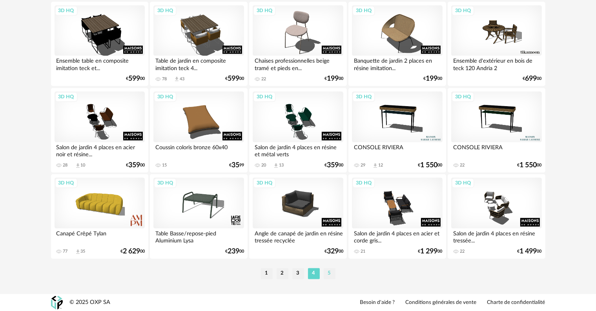
click at [328, 271] on li "5" at bounding box center [329, 273] width 12 height 11
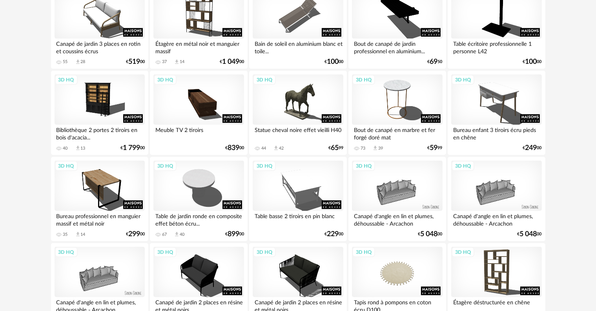
scroll to position [1148, 0]
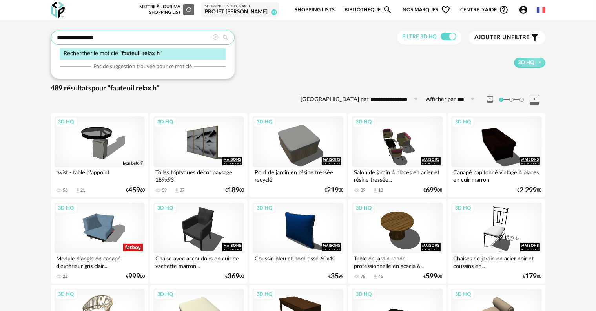
click at [160, 37] on input "**********" at bounding box center [143, 38] width 184 height 14
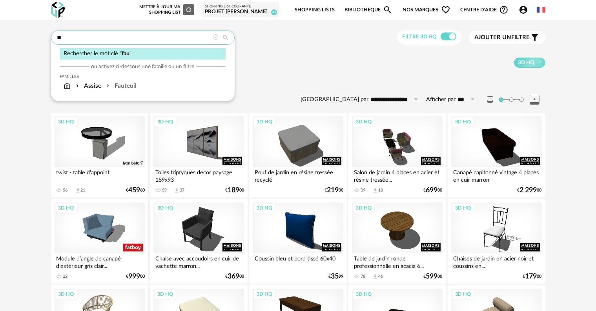
type input "*"
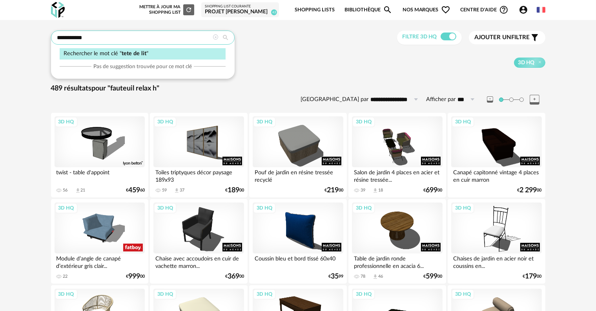
type input "**********"
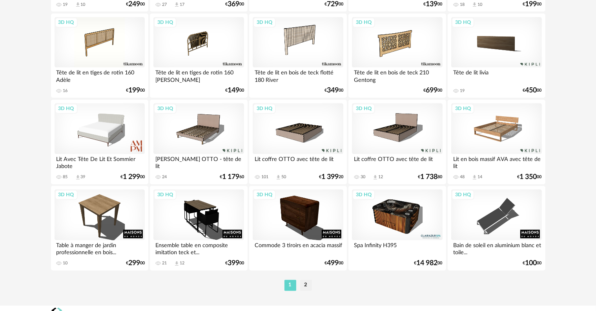
scroll to position [1579, 0]
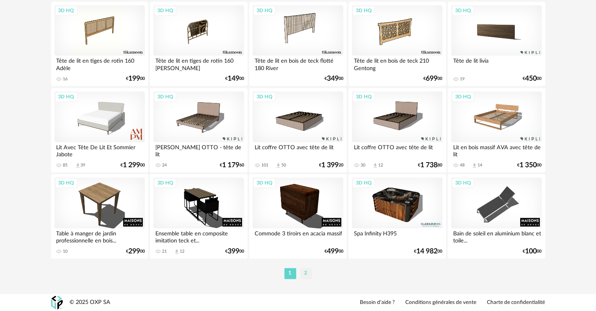
click at [306, 273] on li "2" at bounding box center [306, 273] width 12 height 11
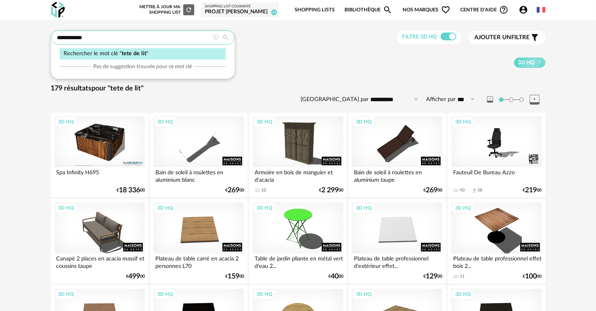
click at [105, 31] on input "**********" at bounding box center [143, 38] width 184 height 14
type input "*"
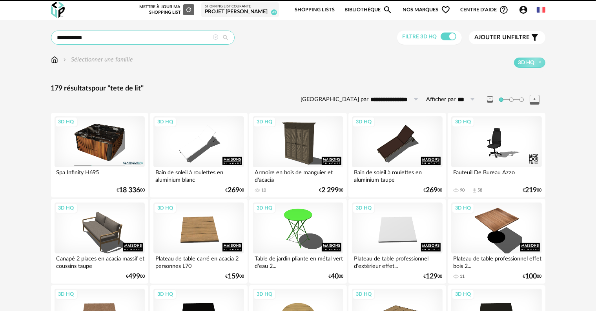
click at [113, 40] on input "**********" at bounding box center [143, 38] width 184 height 14
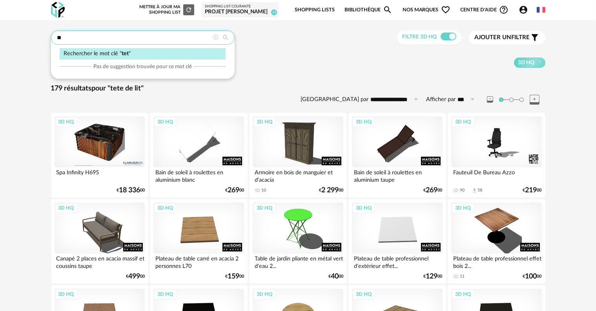
type input "*"
type input "**********"
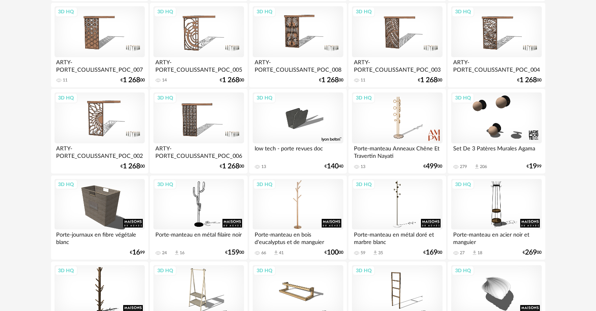
scroll to position [196, 0]
click at [394, 201] on div "3D HQ" at bounding box center [397, 205] width 90 height 51
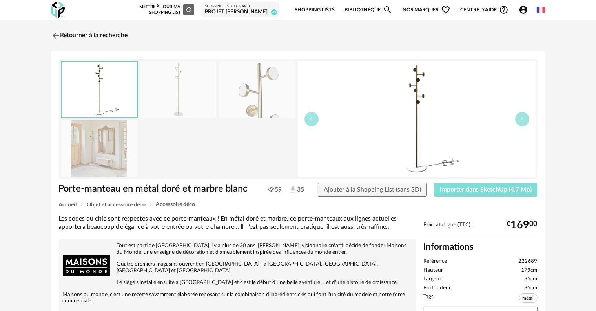
click at [503, 189] on span "Importer dans SketchUp (4,7 Mo)" at bounding box center [486, 190] width 92 height 6
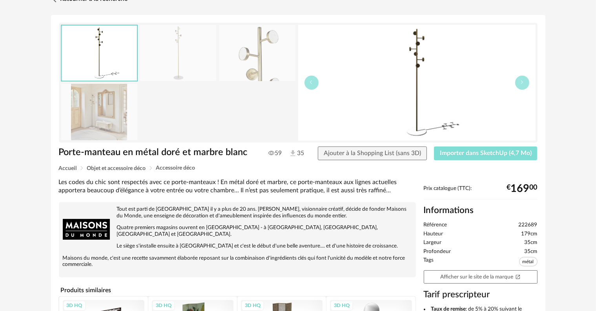
scroll to position [39, 0]
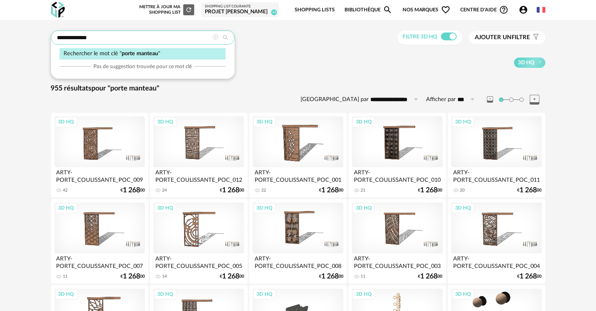
click at [100, 38] on input "**********" at bounding box center [143, 38] width 184 height 14
drag, startPoint x: 100, startPoint y: 38, endPoint x: 195, endPoint y: 31, distance: 95.9
click at [195, 31] on input "**********" at bounding box center [143, 38] width 184 height 14
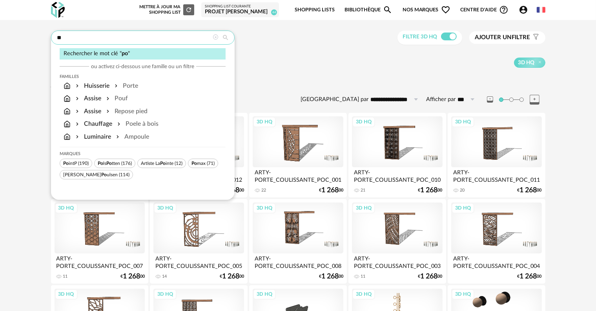
type input "*"
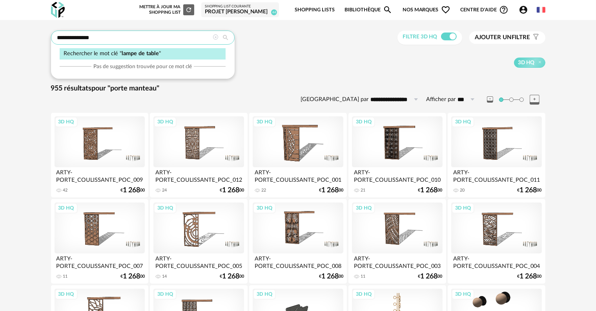
type input "**********"
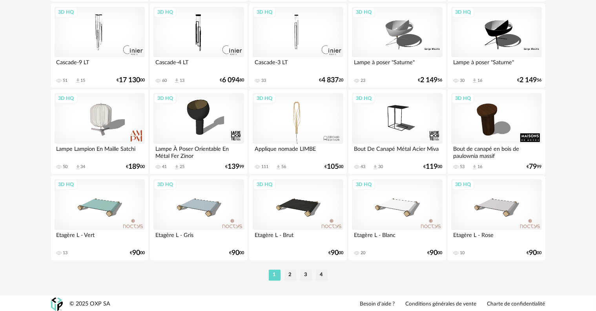
scroll to position [1579, 0]
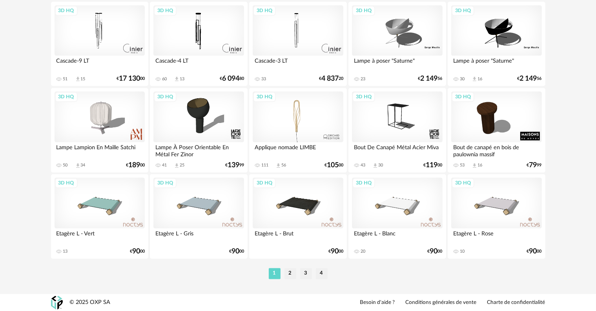
click at [290, 274] on li "2" at bounding box center [290, 273] width 12 height 11
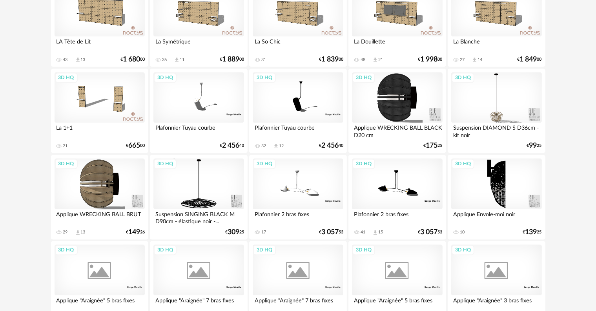
scroll to position [1579, 0]
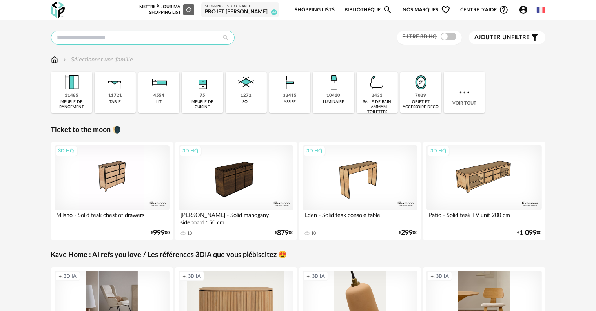
click at [163, 36] on input "text" at bounding box center [143, 38] width 184 height 14
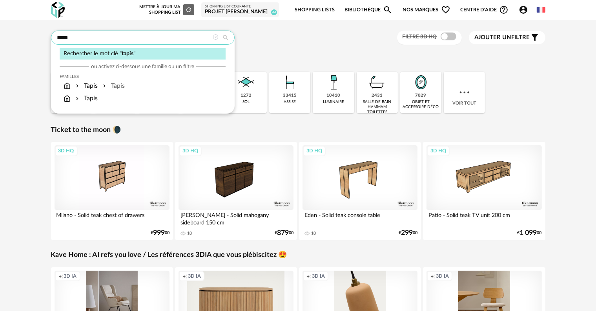
type input "*****"
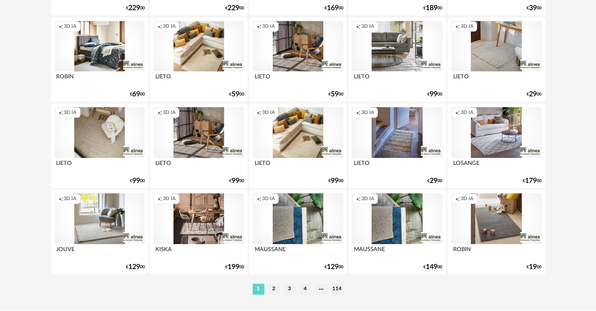
scroll to position [1568, 0]
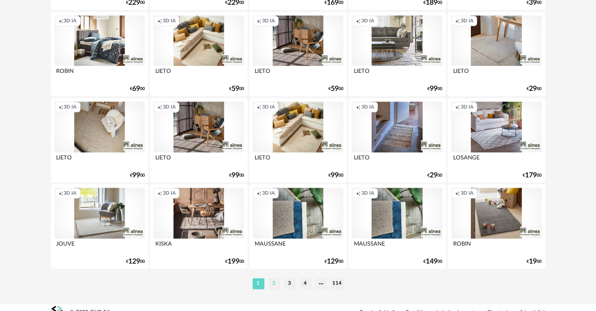
click at [273, 286] on li "2" at bounding box center [274, 283] width 12 height 11
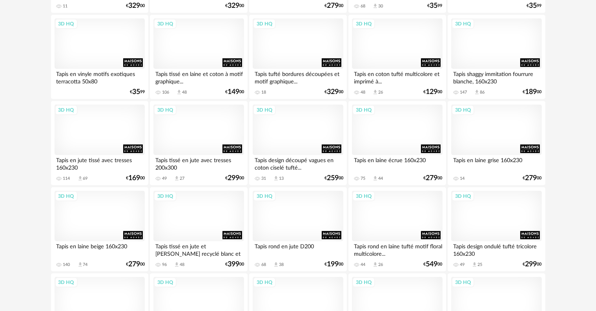
scroll to position [442, 0]
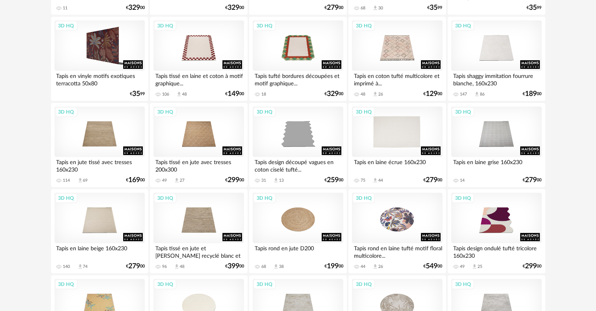
click at [403, 138] on div "3D HQ" at bounding box center [397, 132] width 90 height 51
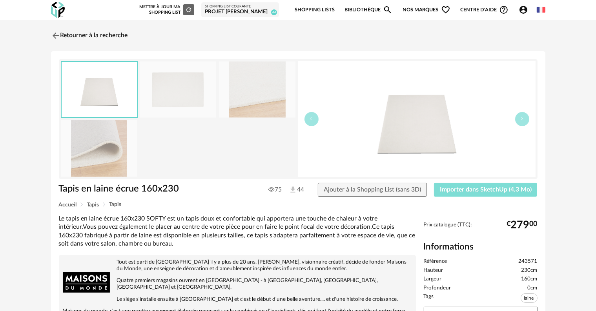
click at [522, 191] on span "Importer dans SketchUp (4,3 Mo)" at bounding box center [486, 190] width 92 height 6
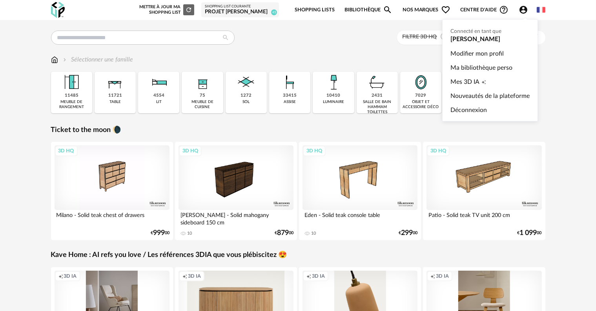
click at [522, 10] on icon "Account Circle icon" at bounding box center [523, 10] width 8 height 8
click at [466, 41] on ul "Connecté en tant que [PERSON_NAME] Modifier mon profil Ma bibliothèque perso Me…" at bounding box center [490, 70] width 96 height 102
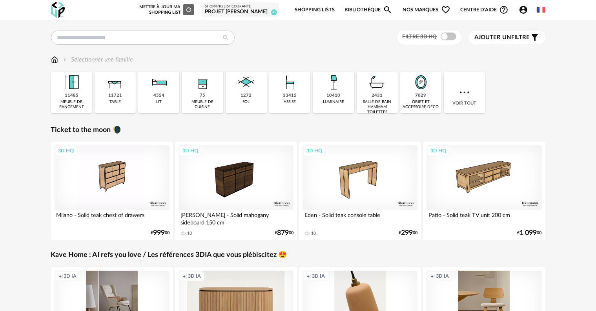
click at [317, 9] on link "Shopping Lists" at bounding box center [314, 10] width 40 height 18
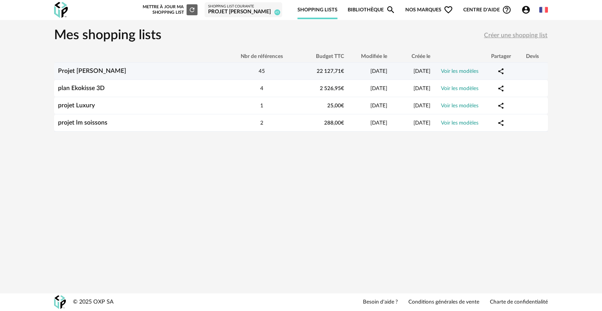
click at [456, 71] on link "Voir les modèles" at bounding box center [460, 71] width 38 height 5
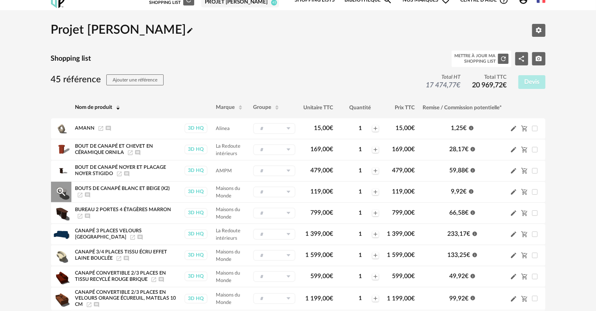
scroll to position [39, 0]
